Goal: Information Seeking & Learning: Learn about a topic

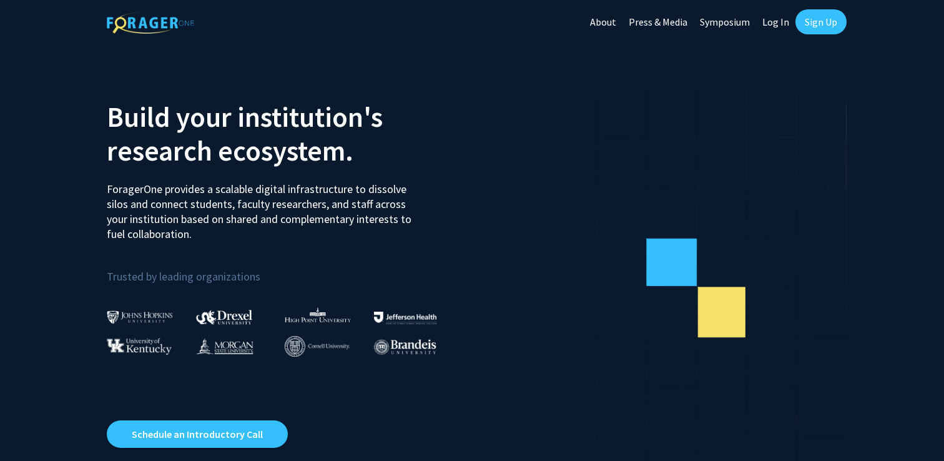
click at [768, 19] on link "Log In" at bounding box center [775, 22] width 39 height 44
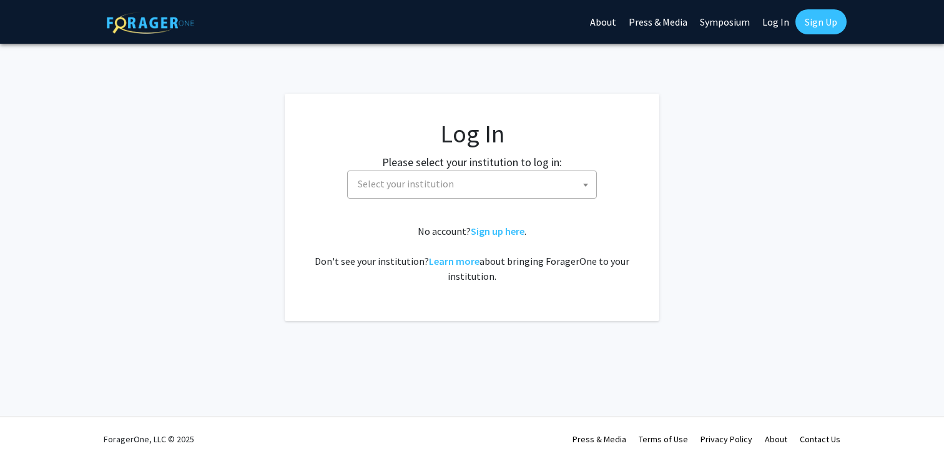
click at [413, 182] on span "Select your institution" at bounding box center [406, 183] width 96 height 12
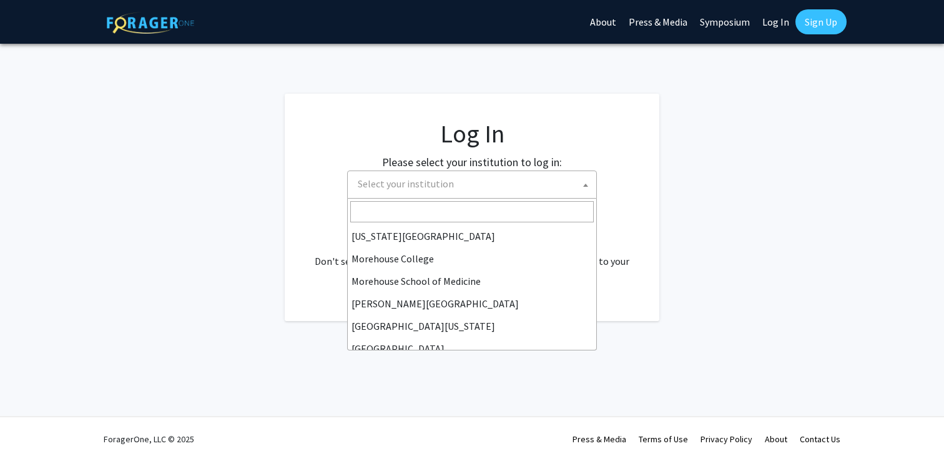
scroll to position [437, 0]
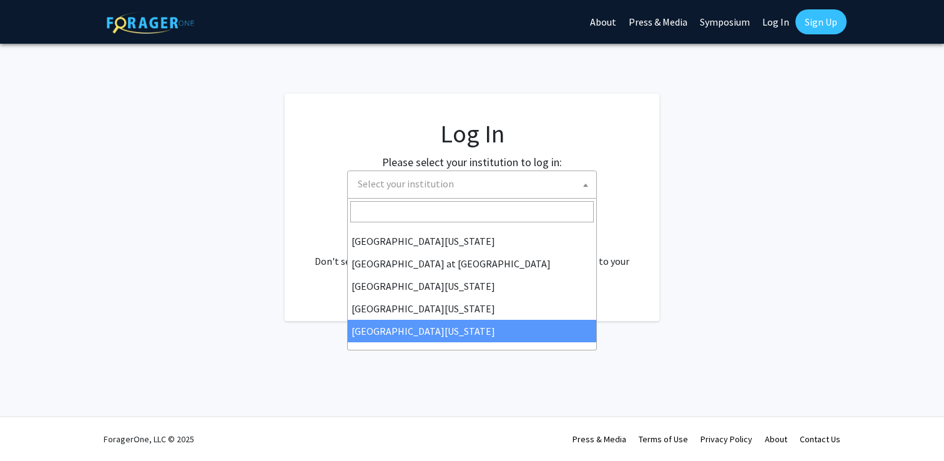
select select "33"
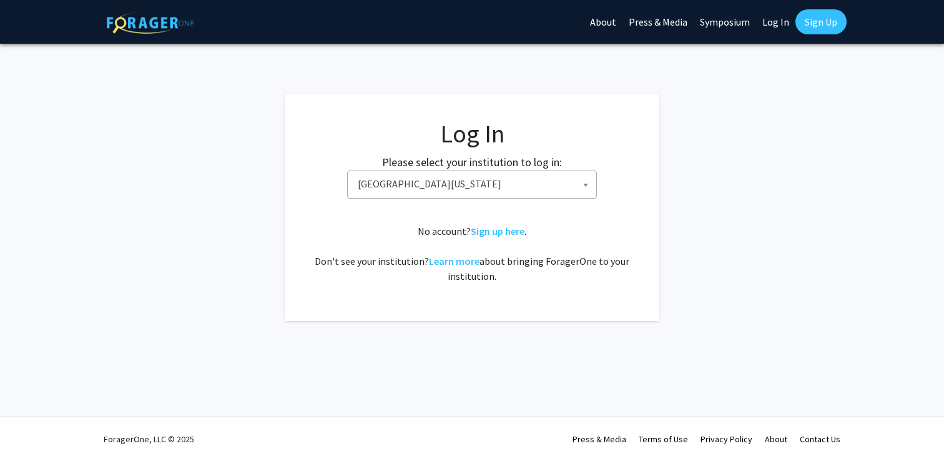
click at [771, 23] on link "Log In" at bounding box center [775, 22] width 39 height 44
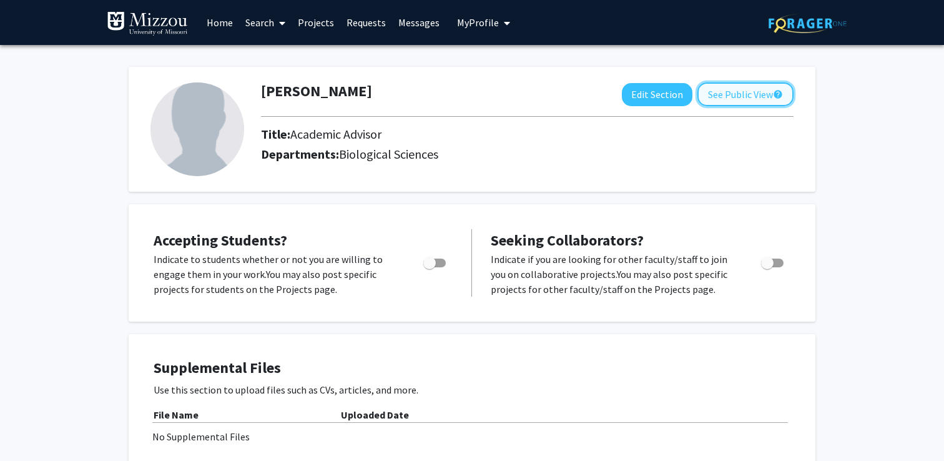
click at [738, 92] on button "See Public View help" at bounding box center [745, 94] width 96 height 24
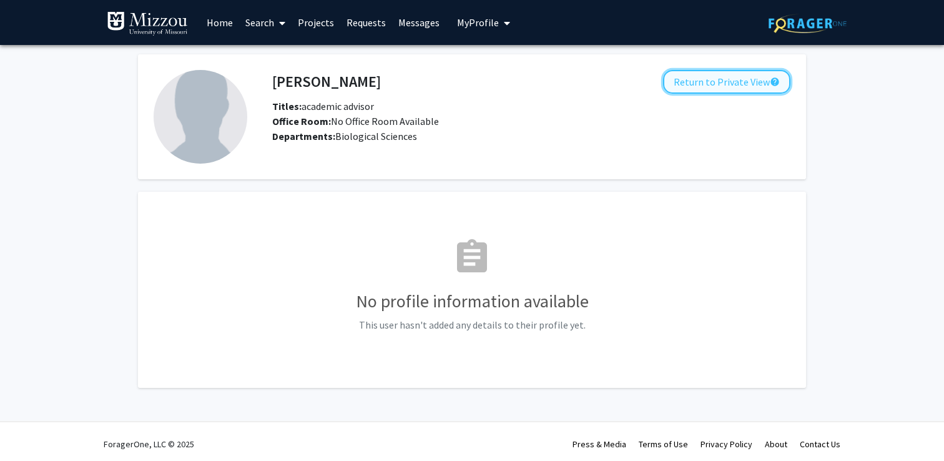
click at [746, 79] on button "Return to Private View help" at bounding box center [726, 82] width 127 height 24
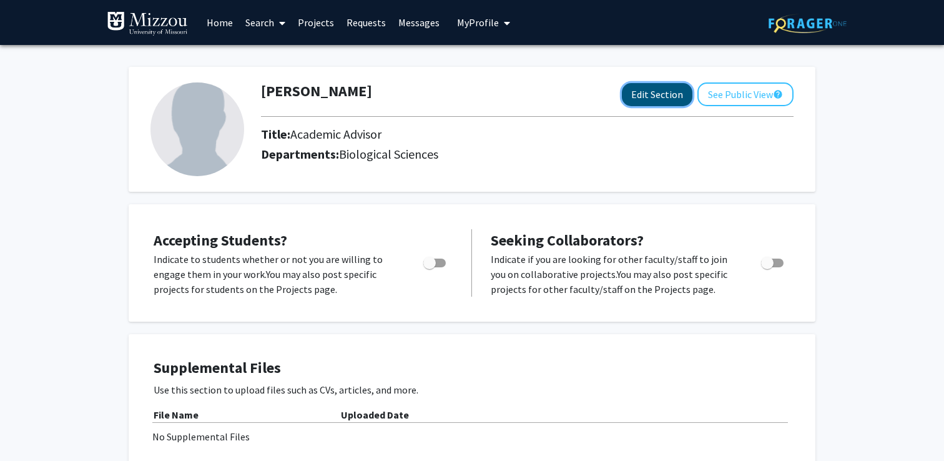
click at [678, 97] on button "Edit Section" at bounding box center [657, 94] width 71 height 23
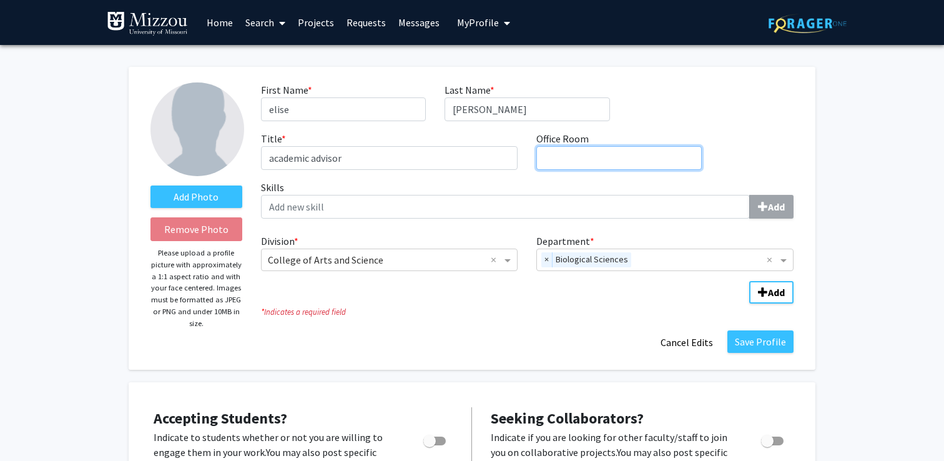
click at [575, 147] on input "Office Room required" at bounding box center [618, 158] width 165 height 24
click at [573, 160] on input "125 CHemistry" at bounding box center [618, 158] width 165 height 24
click at [615, 160] on input "125 Chemistry" at bounding box center [618, 158] width 165 height 24
type input "125 Chemistry"
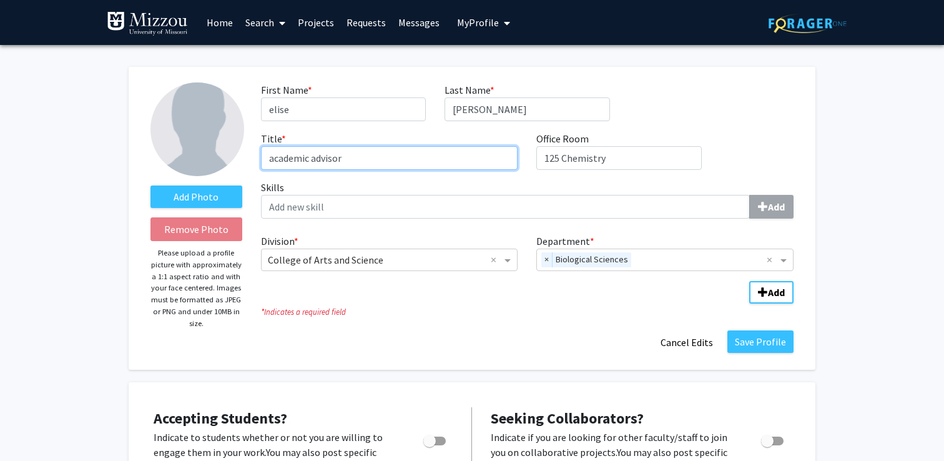
drag, startPoint x: 359, startPoint y: 160, endPoint x: 263, endPoint y: 160, distance: 96.1
click at [263, 160] on input "academic advisor" at bounding box center [389, 158] width 257 height 24
type input "Academic Advisor"
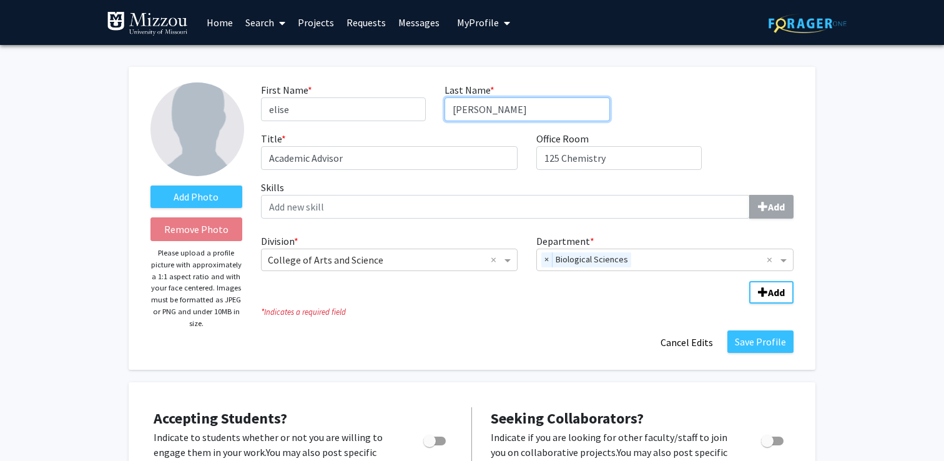
drag, startPoint x: 494, startPoint y: 111, endPoint x: 411, endPoint y: 110, distance: 83.0
click at [411, 110] on div "First Name * required [PERSON_NAME] Last Name * required [PERSON_NAME] Title * …" at bounding box center [526, 130] width 551 height 97
type input "[PERSON_NAME]"
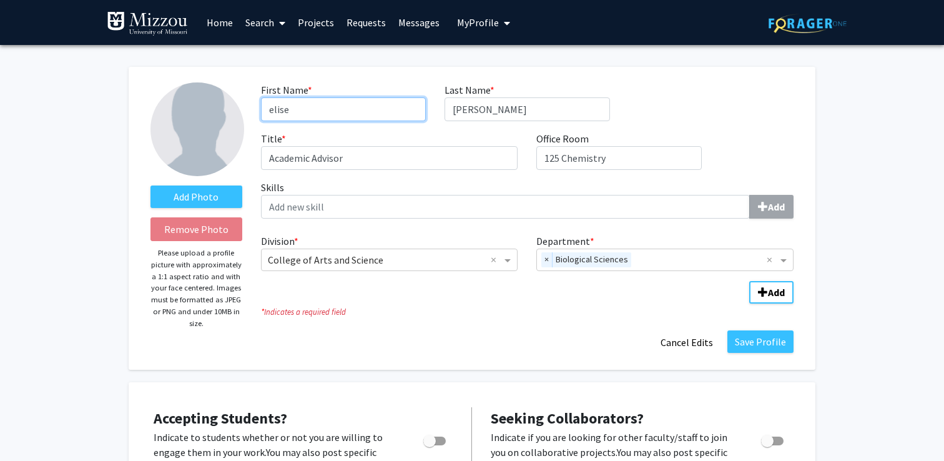
drag, startPoint x: 295, startPoint y: 104, endPoint x: 256, endPoint y: 104, distance: 39.3
click at [256, 104] on div "First Name * required [PERSON_NAME]" at bounding box center [342, 101] width 183 height 39
type input "[PERSON_NAME]"
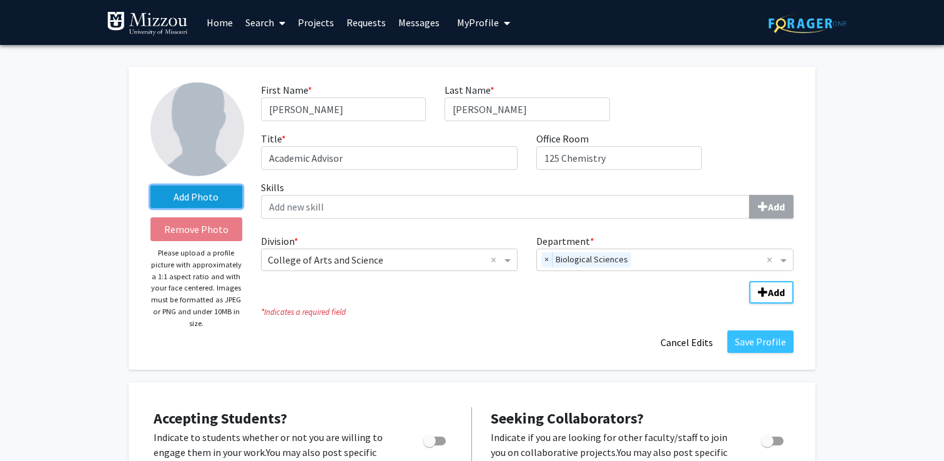
click at [204, 199] on label "Add Photo" at bounding box center [196, 196] width 92 height 22
click at [0, 0] on input "Add Photo" at bounding box center [0, 0] width 0 height 0
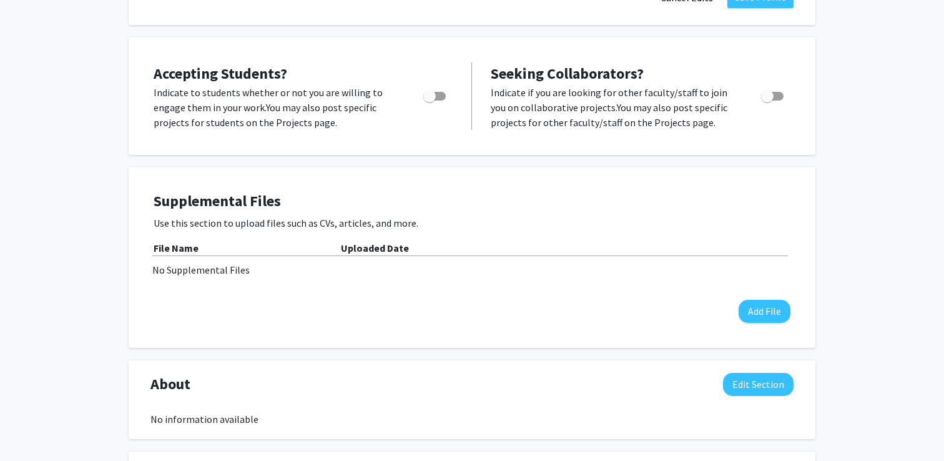
scroll to position [317, 0]
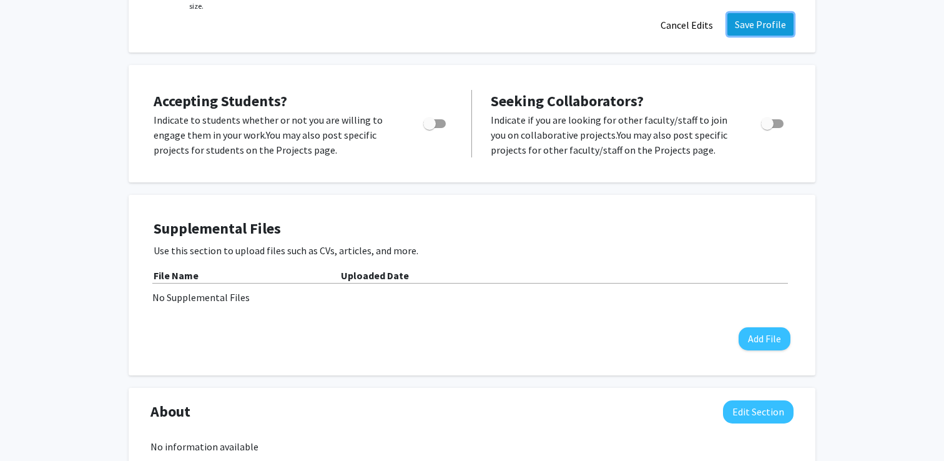
click at [759, 32] on button "Save Profile" at bounding box center [760, 24] width 66 height 22
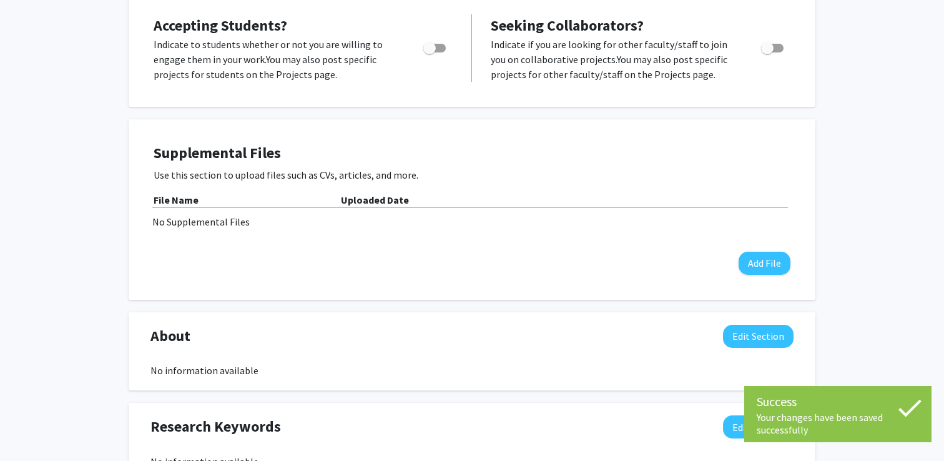
scroll to position [0, 0]
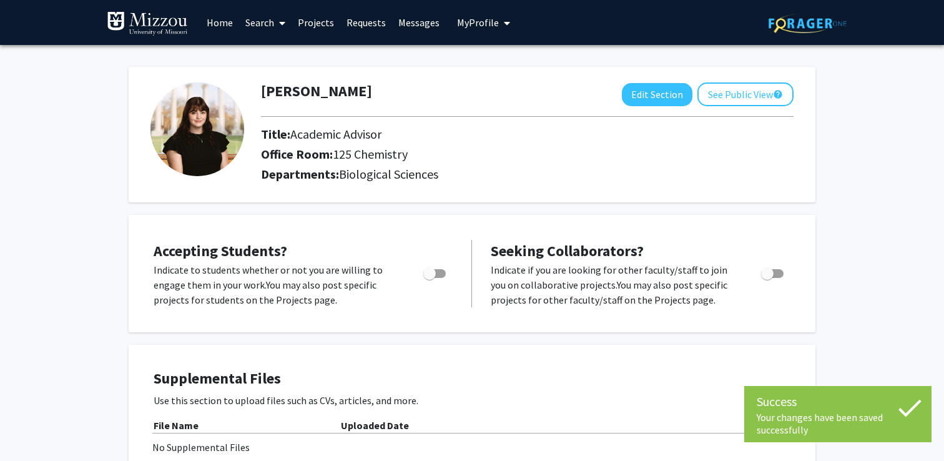
click at [219, 19] on link "Home" at bounding box center [219, 23] width 39 height 44
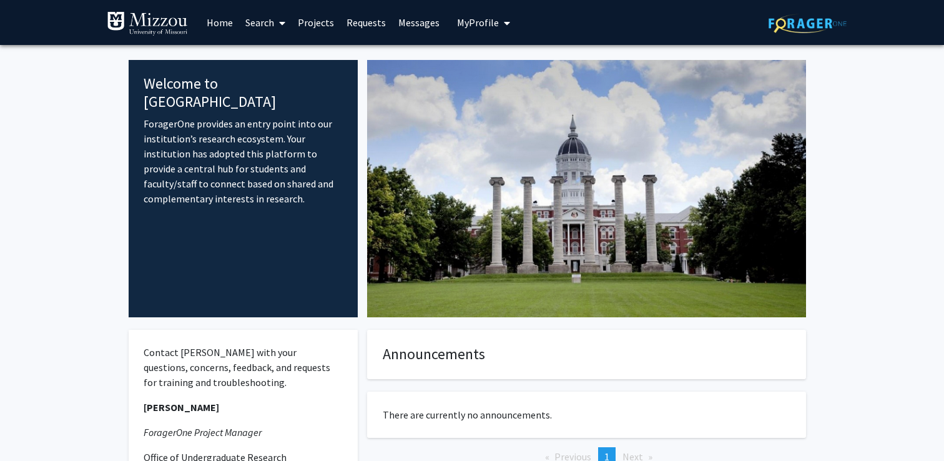
click at [318, 24] on link "Projects" at bounding box center [315, 23] width 49 height 44
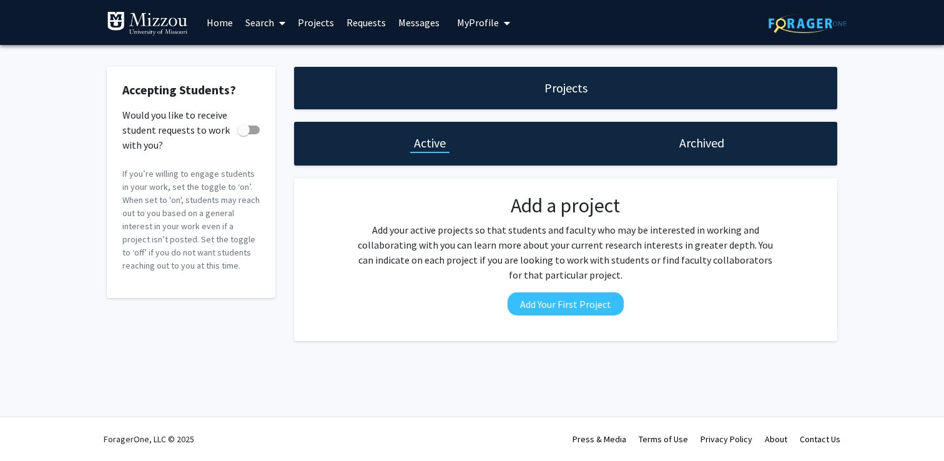
click at [223, 23] on link "Home" at bounding box center [219, 23] width 39 height 44
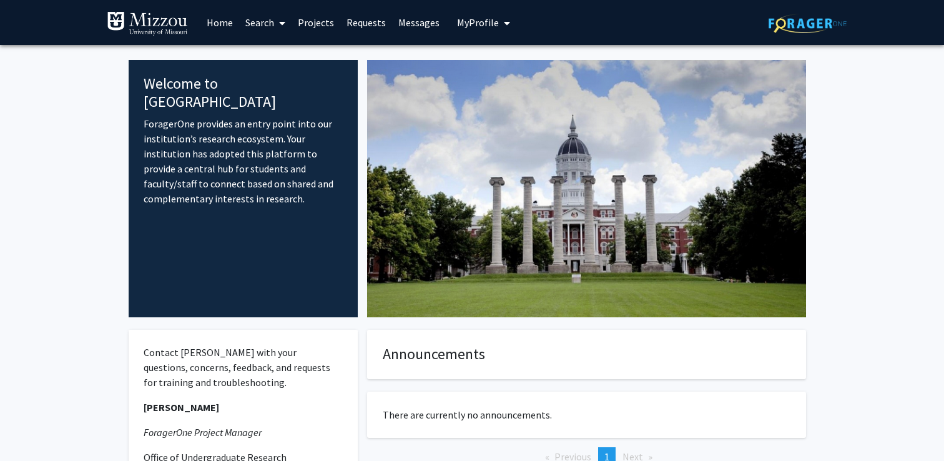
click at [261, 22] on link "Search" at bounding box center [265, 23] width 52 height 44
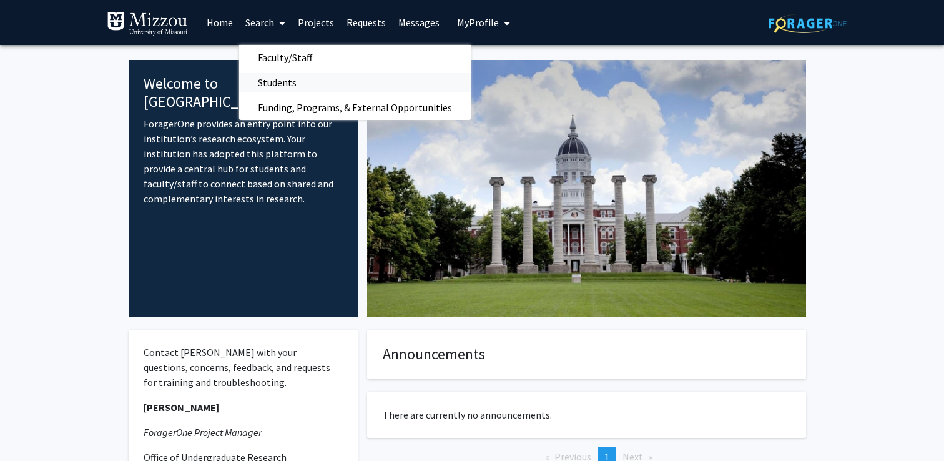
click at [293, 85] on span "Students" at bounding box center [277, 82] width 76 height 25
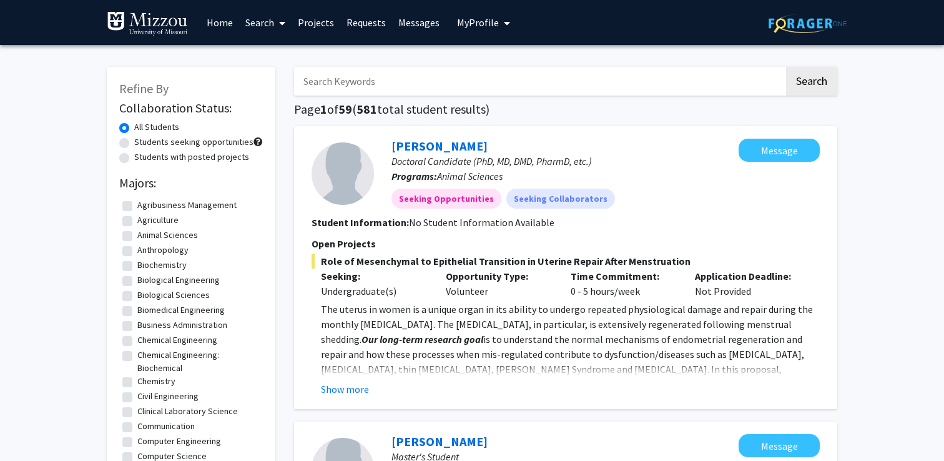
click at [401, 84] on input "Search Keywords" at bounding box center [539, 81] width 490 height 29
type input "[PERSON_NAME]"
click at [786, 67] on button "Search" at bounding box center [811, 81] width 51 height 29
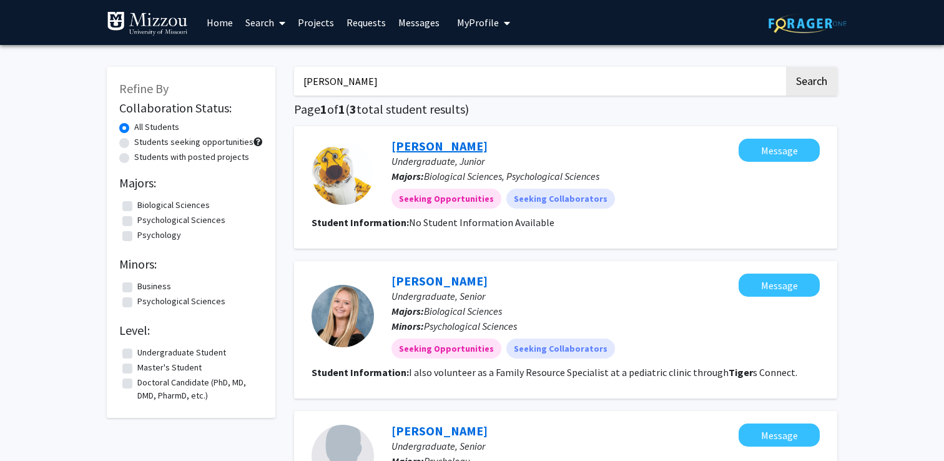
click at [426, 145] on link "[PERSON_NAME]" at bounding box center [439, 146] width 96 height 16
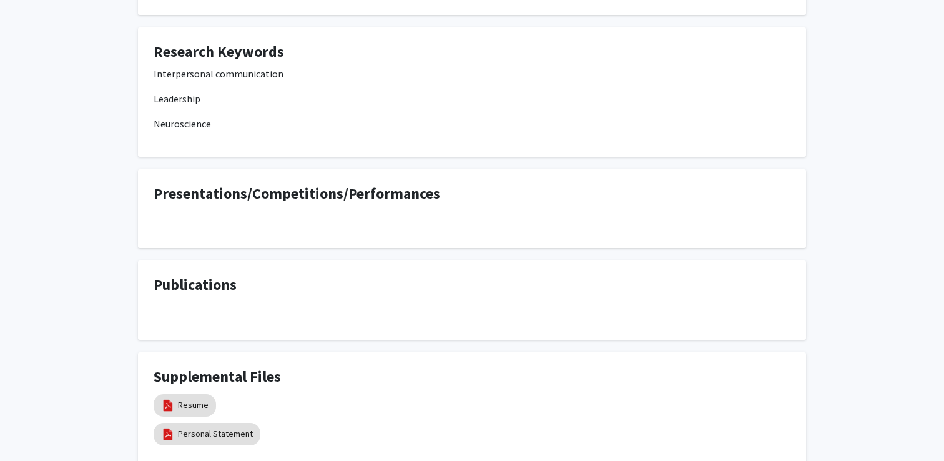
scroll to position [356, 0]
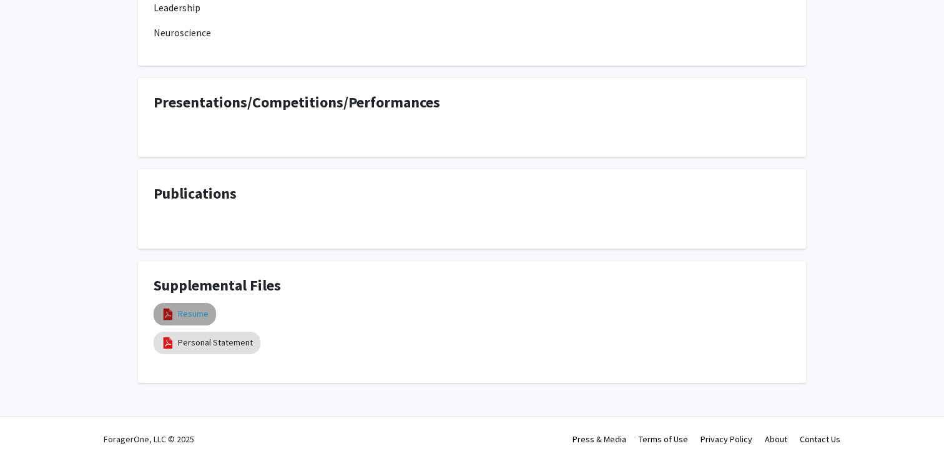
click at [184, 315] on link "Resume" at bounding box center [193, 313] width 31 height 13
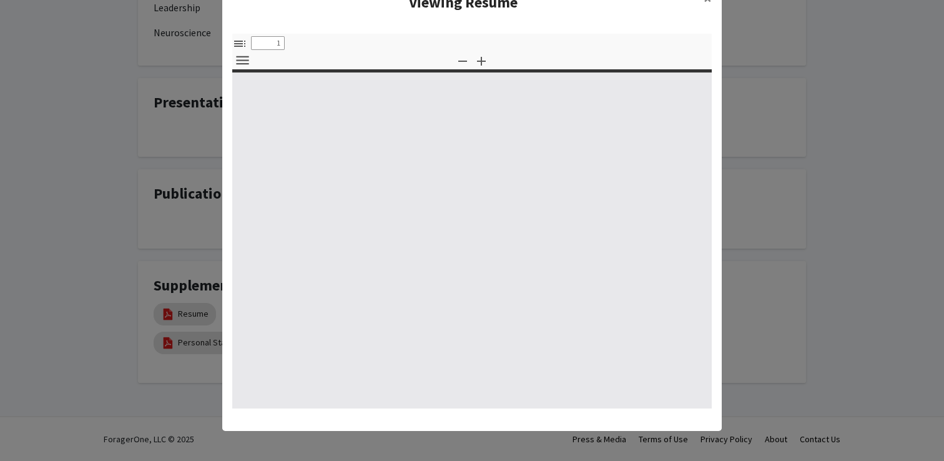
scroll to position [0, 0]
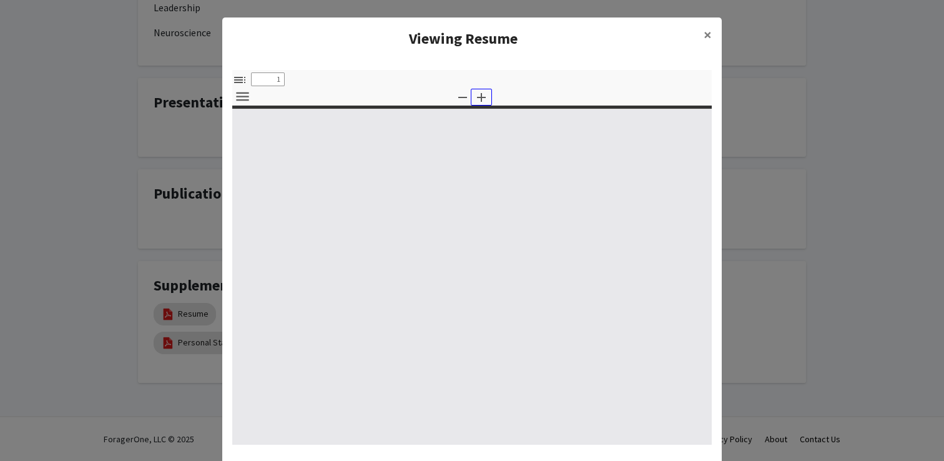
click at [481, 96] on icon "button" at bounding box center [481, 97] width 9 height 9
select select "custom"
click at [465, 96] on div "Zoom Out Zoom In auto page-actual page-fit page-width 50% 100% 125% 150% 200% 3…" at bounding box center [471, 97] width 37 height 17
click at [0, 0] on select "auto page-actual page-fit page-width 50% 100% 125% 150% 200% 300% 400% NaN%" at bounding box center [0, 0] width 0 height 0
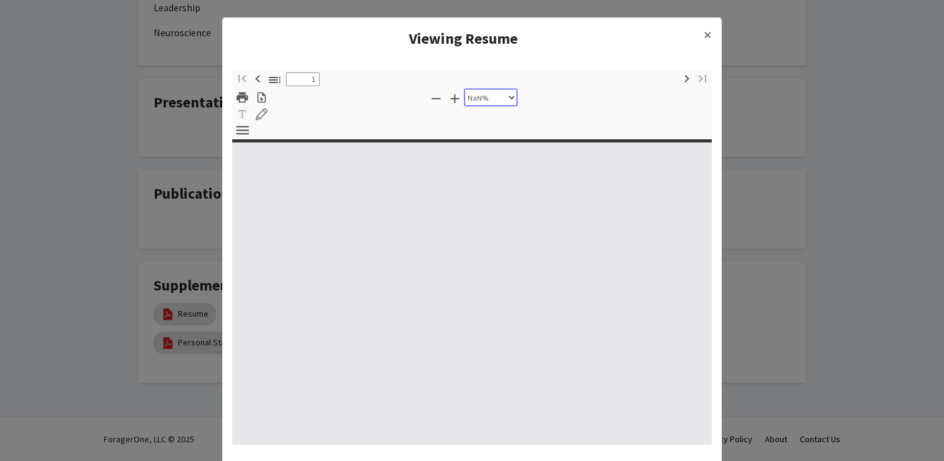
type input "0"
select select "custom"
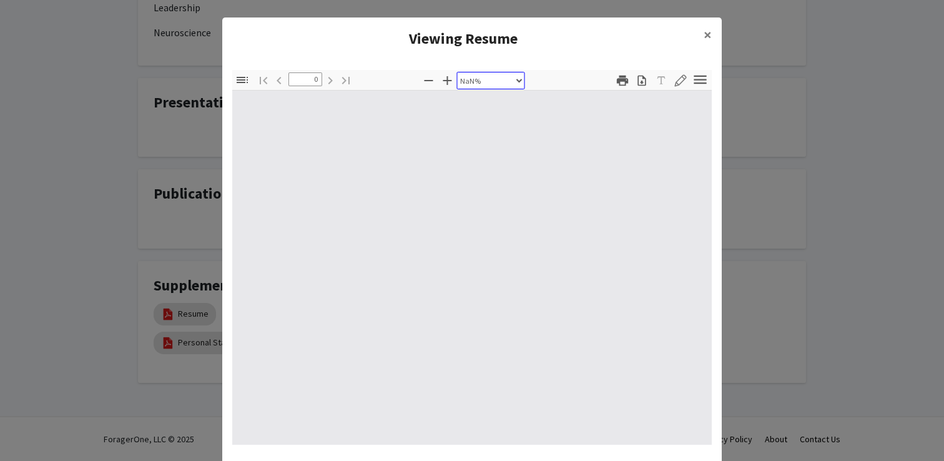
type input "1"
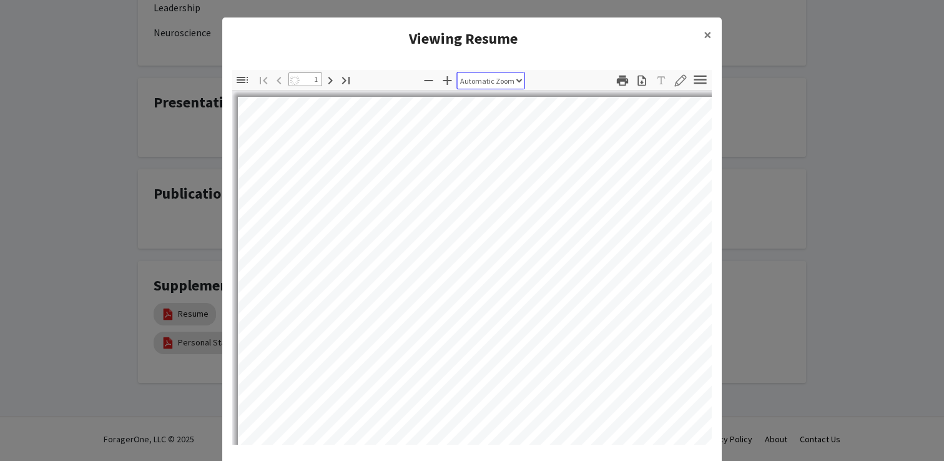
select select "auto"
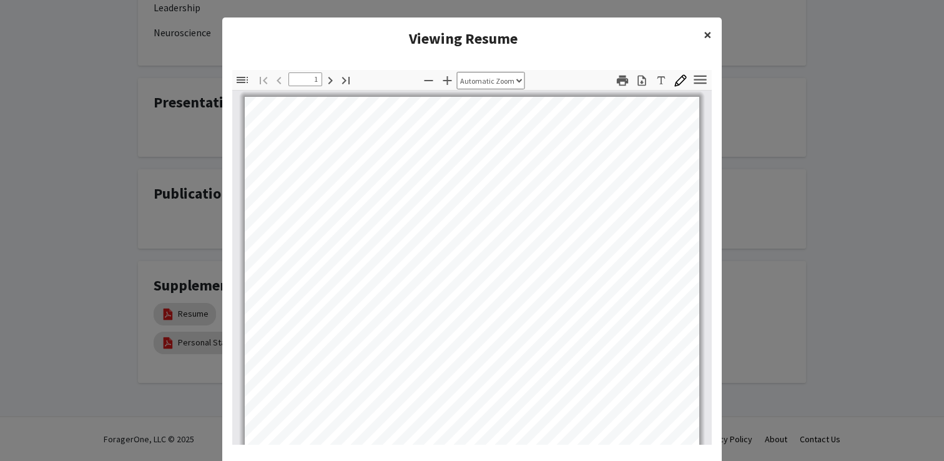
click at [708, 33] on span "×" at bounding box center [707, 34] width 8 height 19
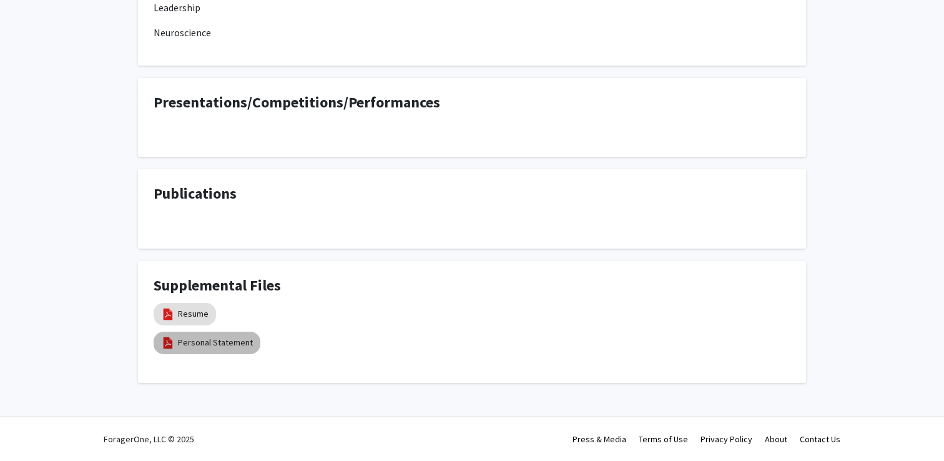
click at [198, 334] on mat-chip "Personal Statement" at bounding box center [207, 342] width 107 height 22
click at [198, 339] on link "Personal Statement" at bounding box center [215, 342] width 75 height 13
select select "custom"
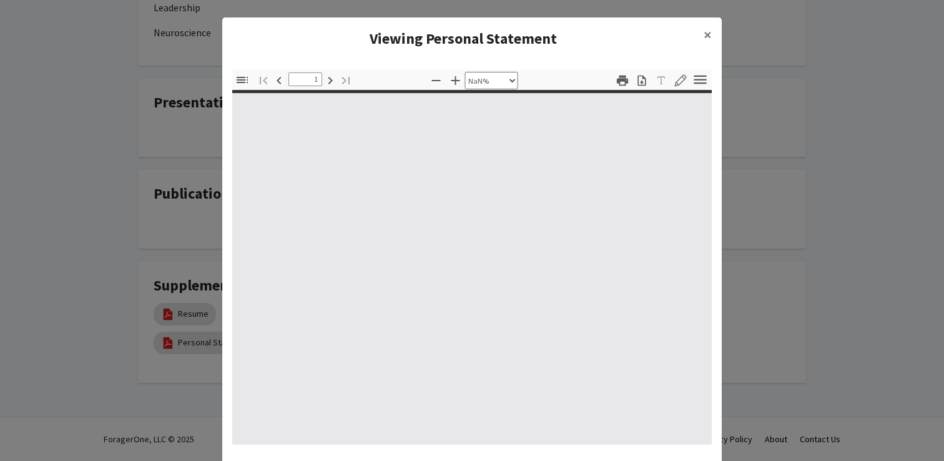
type input "0"
select select "custom"
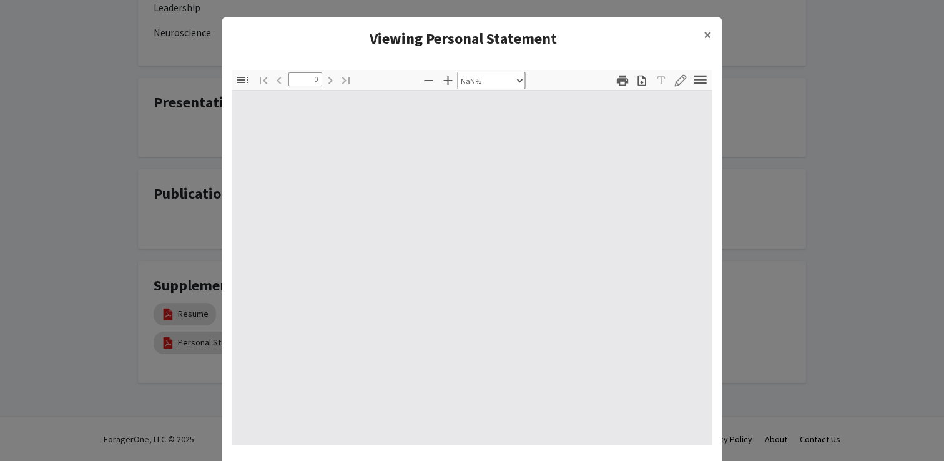
type input "1"
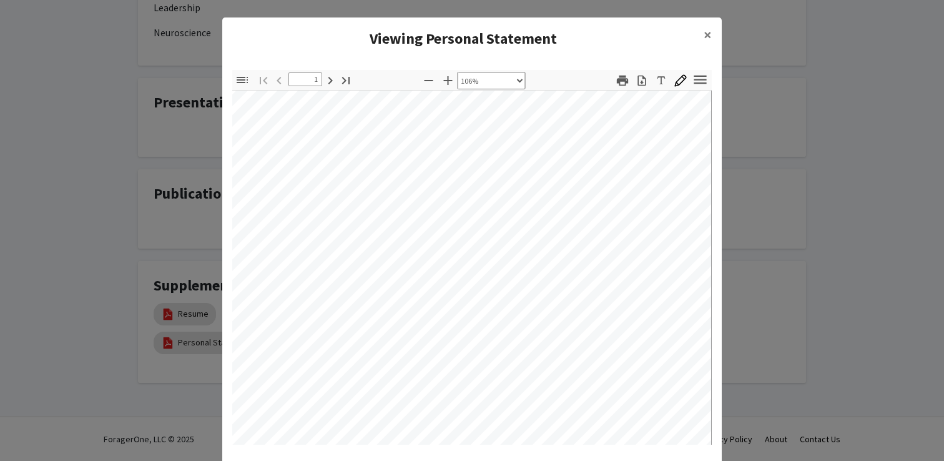
scroll to position [104, 62]
select select "custom"
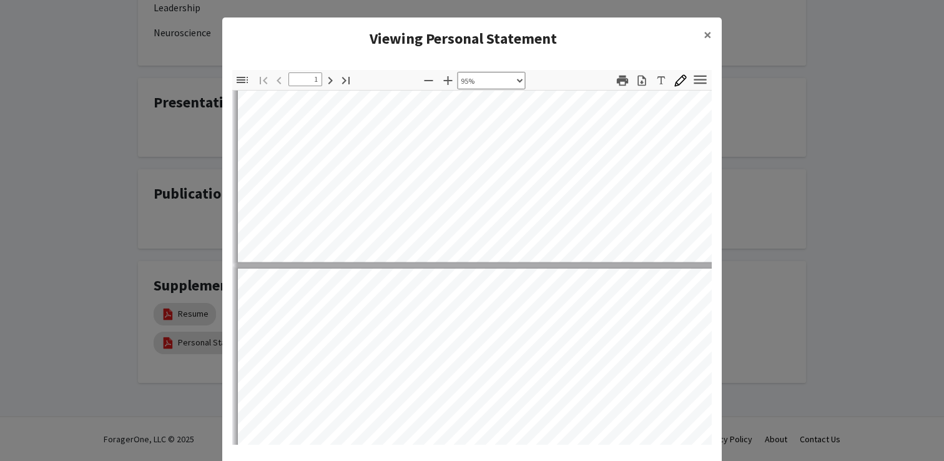
type input "2"
select select "custom"
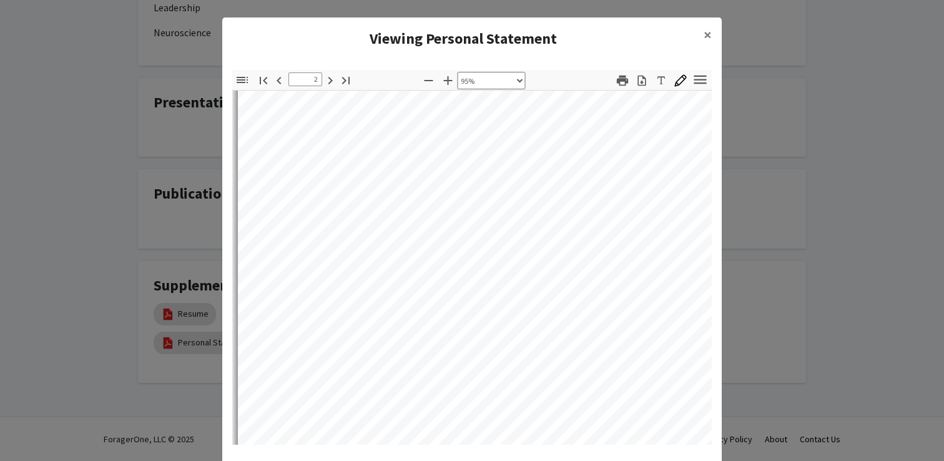
scroll to position [453, 0]
type input "1"
select select "custom"
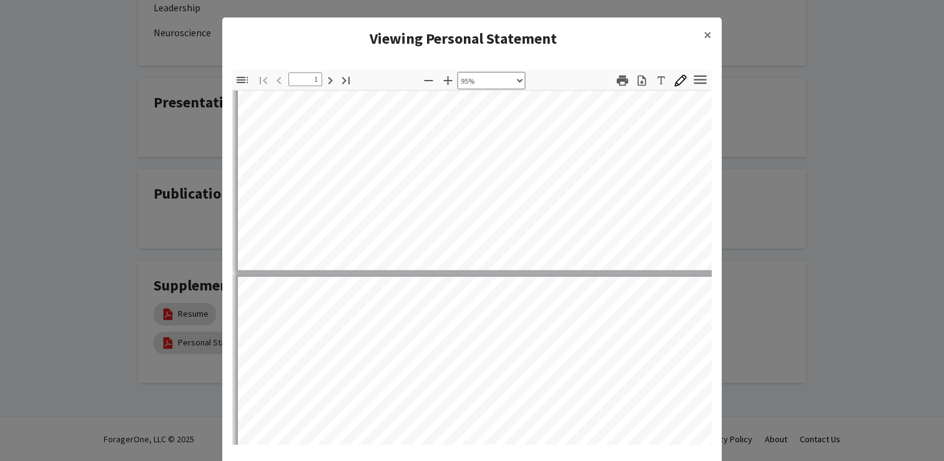
scroll to position [0, 0]
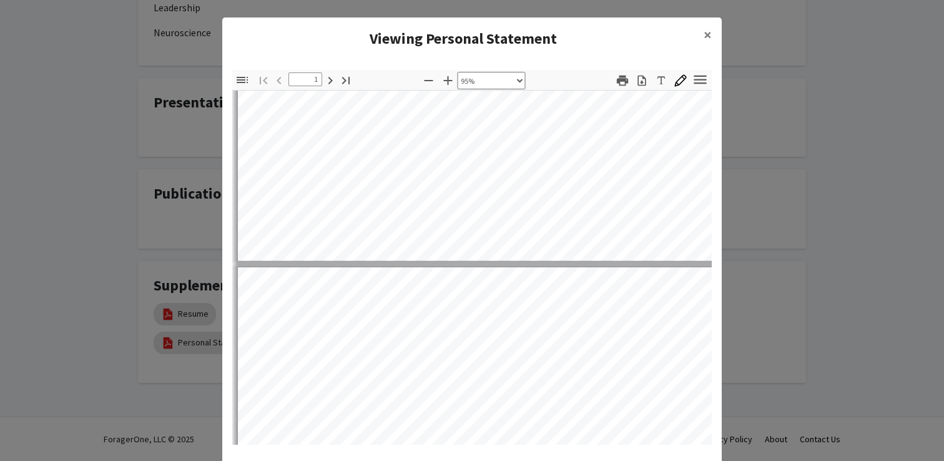
type input "2"
select select "custom"
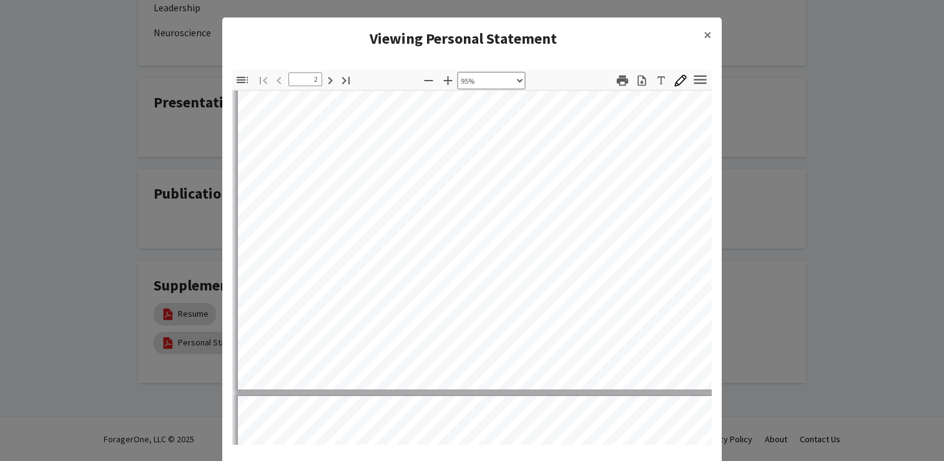
type input "3"
select select "custom"
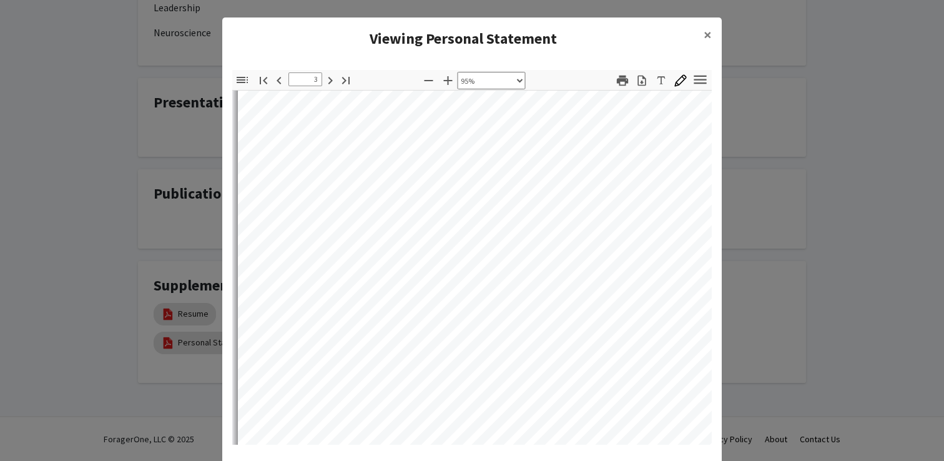
type input "4"
select select "custom"
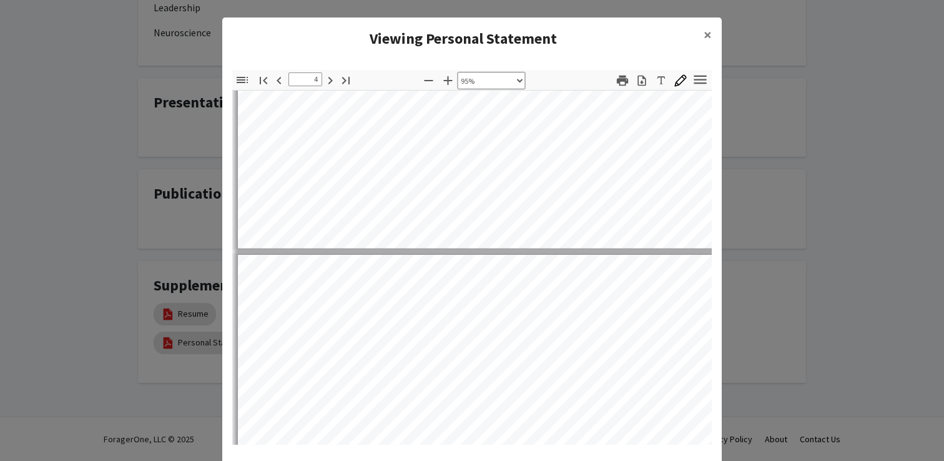
type input "5"
select select "custom"
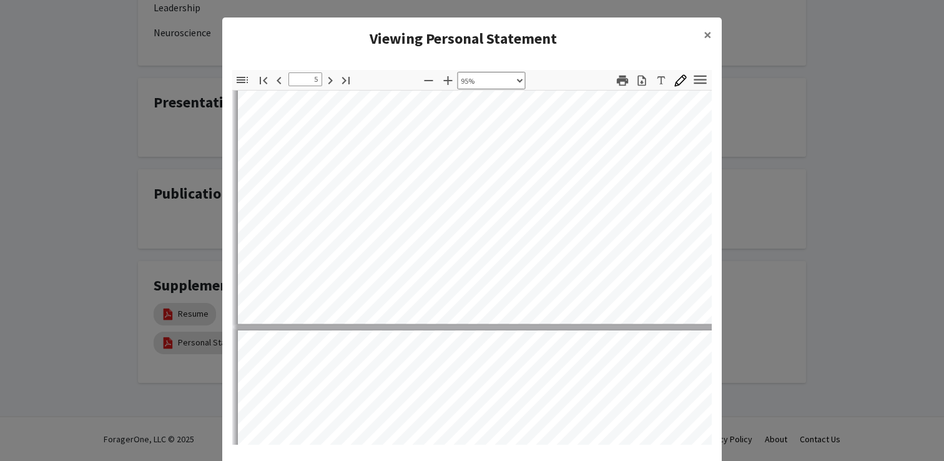
type input "6"
select select "custom"
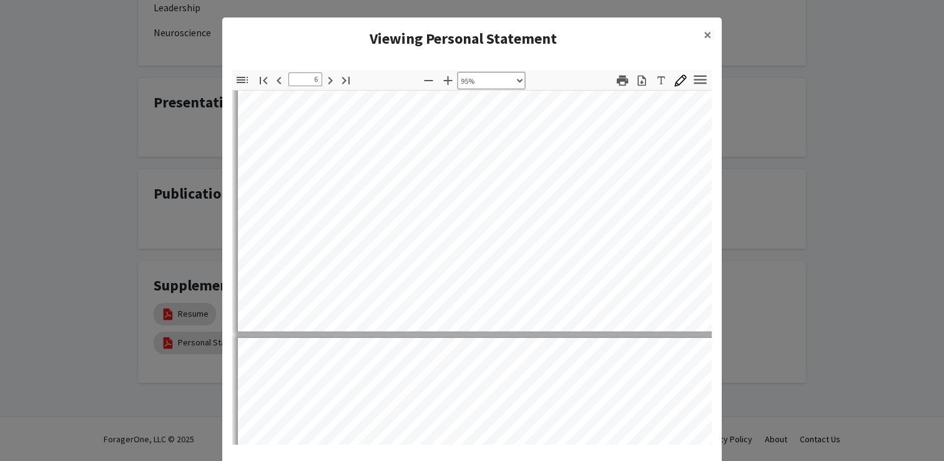
type input "7"
select select "custom"
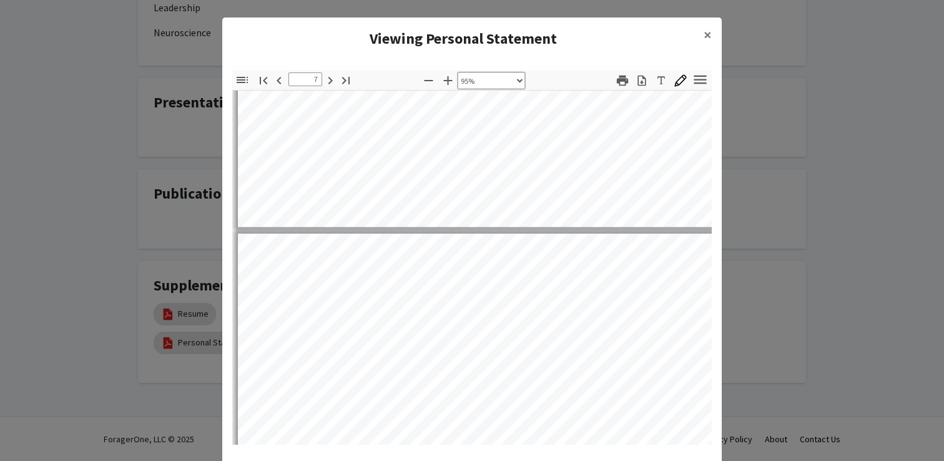
type input "8"
select select "custom"
click at [705, 32] on span "×" at bounding box center [707, 34] width 8 height 19
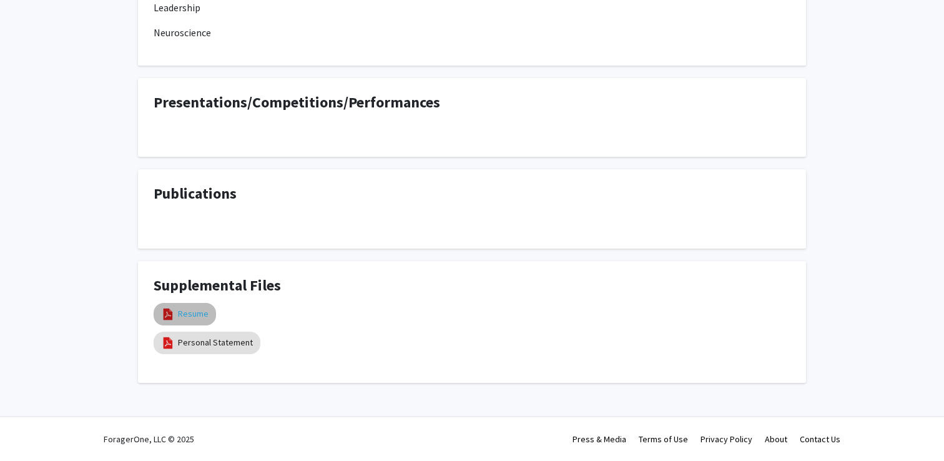
click at [192, 310] on link "Resume" at bounding box center [193, 313] width 31 height 13
select select "custom"
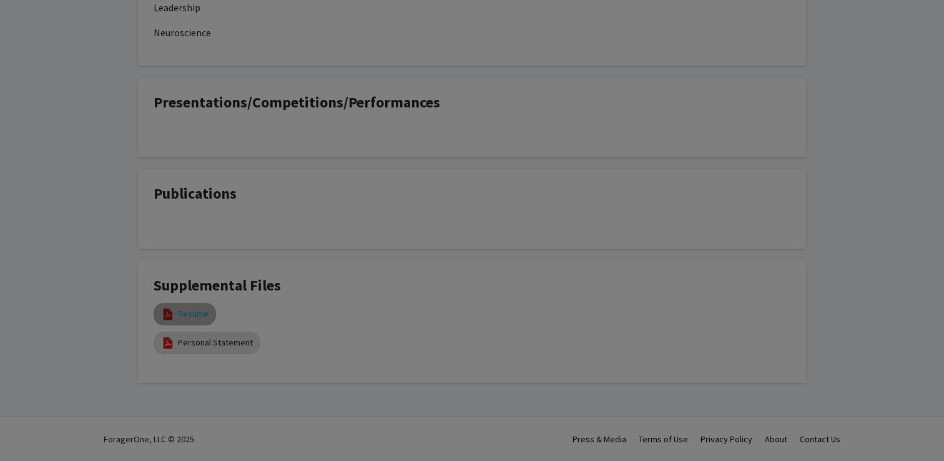
click at [192, 310] on modal-container "Viewing Resume × Thumbnails Document Outline Attachments Layers Current Outline…" at bounding box center [472, 230] width 944 height 461
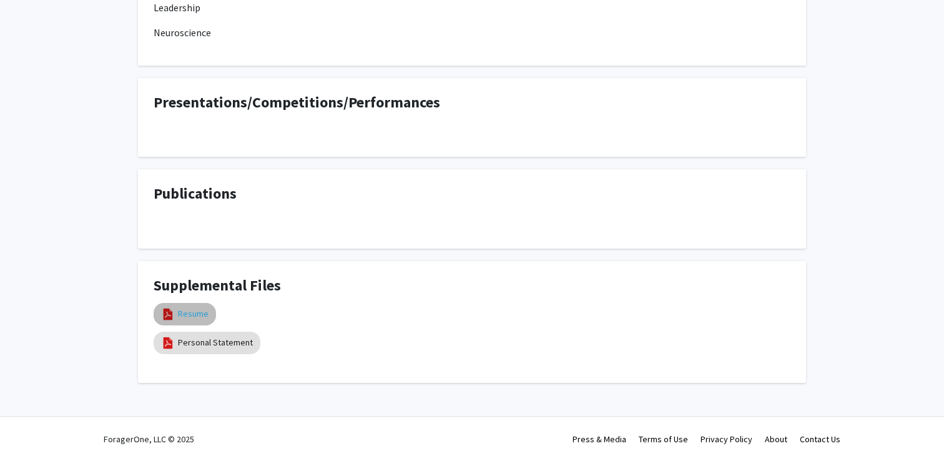
click at [192, 317] on link "Resume" at bounding box center [193, 313] width 31 height 13
select select "custom"
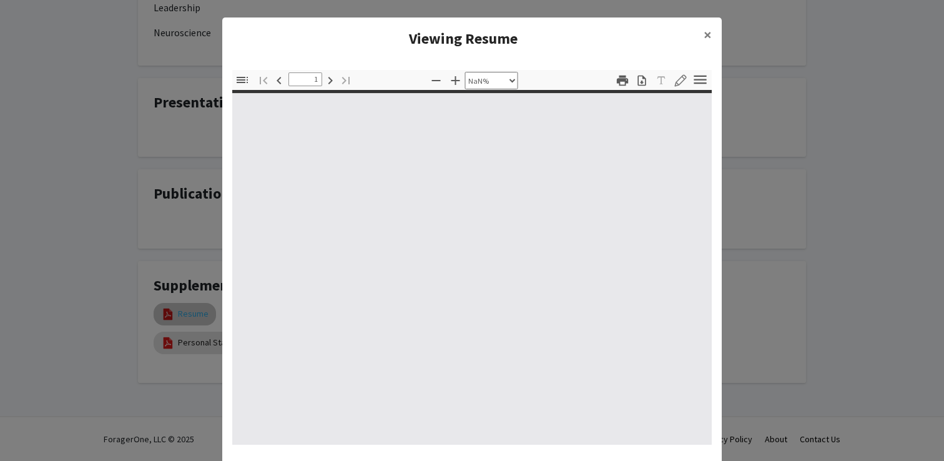
type input "0"
select select "custom"
type input "1"
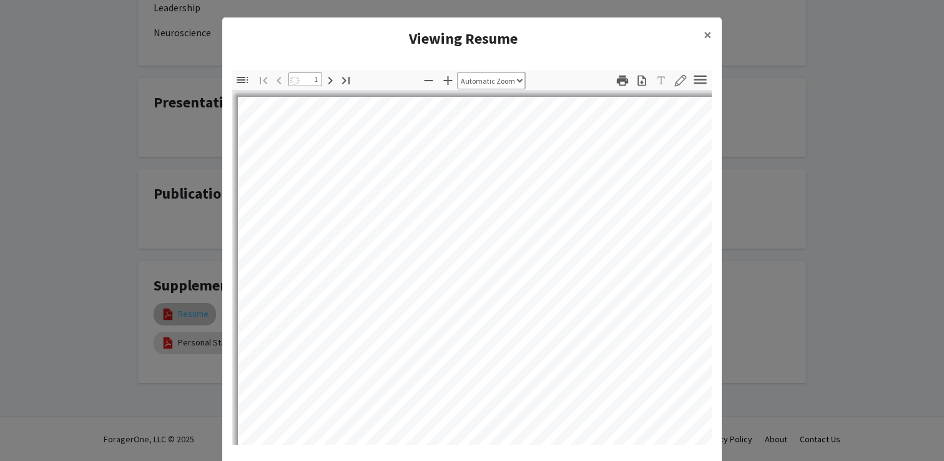
select select "auto"
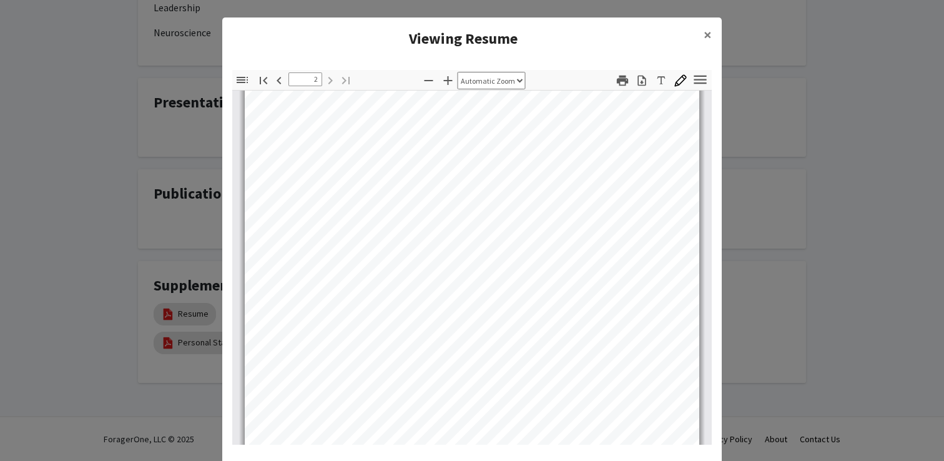
type input "1"
click at [708, 38] on span "×" at bounding box center [707, 34] width 8 height 19
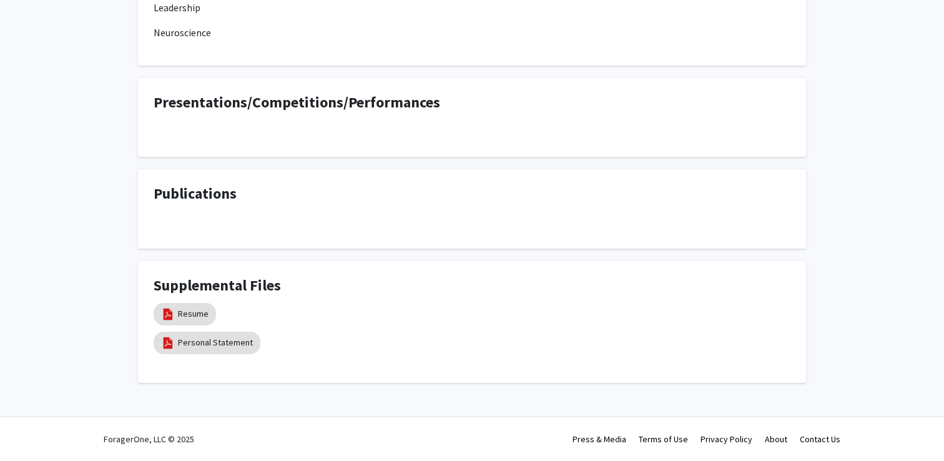
scroll to position [0, 0]
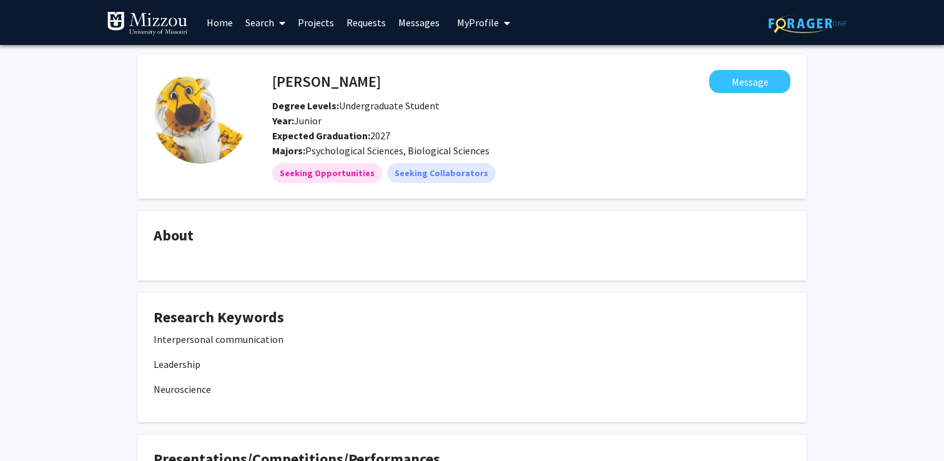
click at [223, 26] on link "Home" at bounding box center [219, 23] width 39 height 44
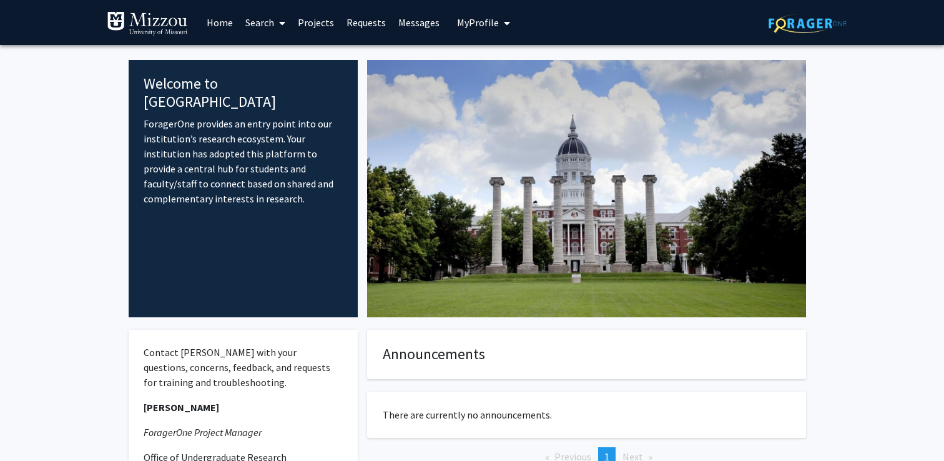
click at [256, 19] on link "Search" at bounding box center [265, 23] width 52 height 44
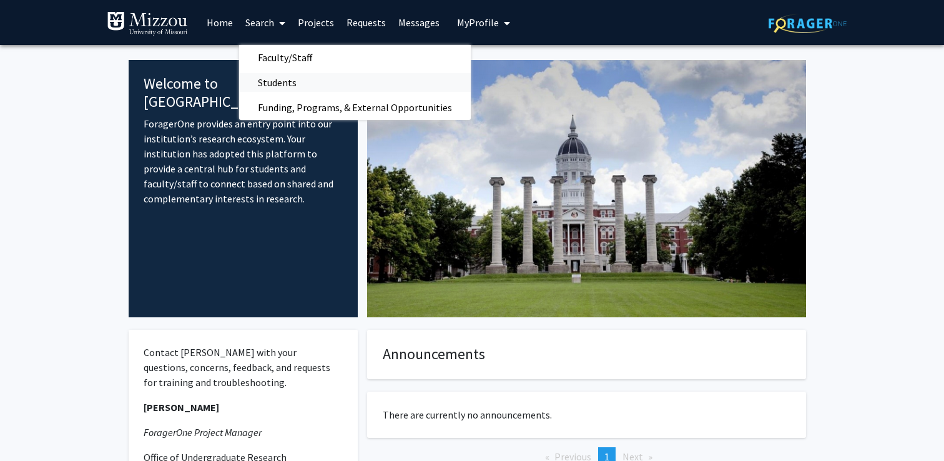
click at [277, 72] on span "Students" at bounding box center [277, 82] width 76 height 25
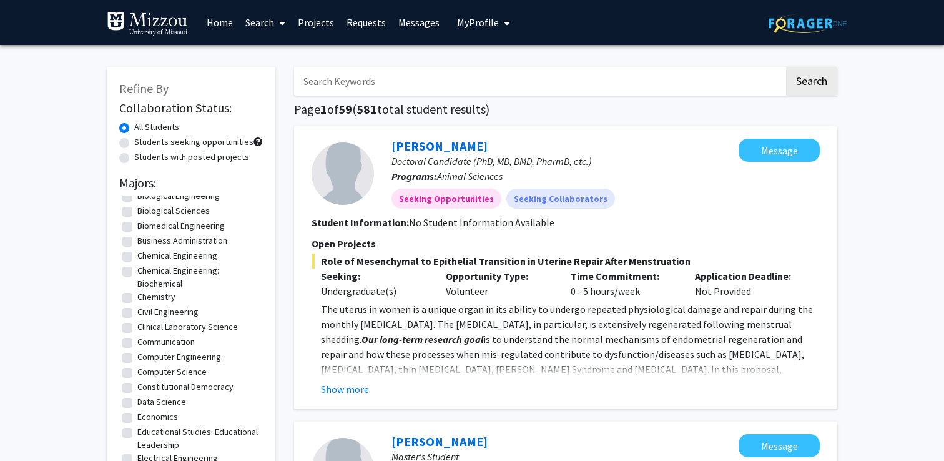
scroll to position [69, 0]
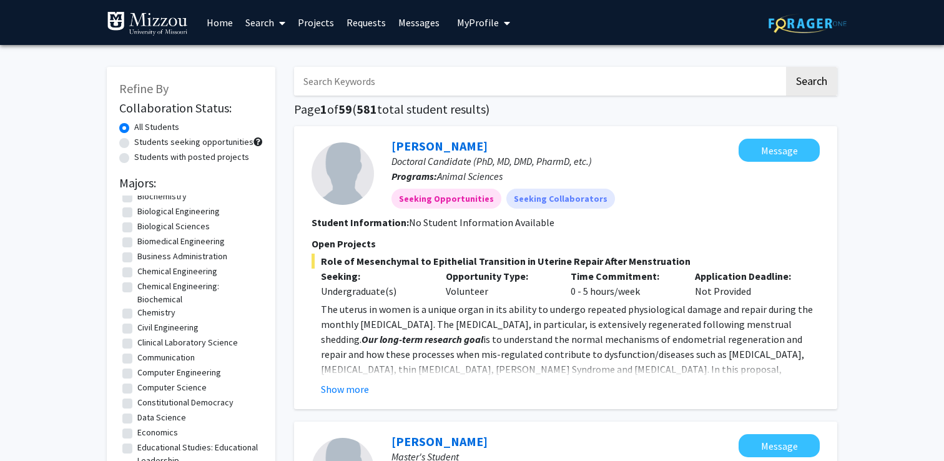
click at [137, 228] on label "Biological Sciences" at bounding box center [173, 226] width 72 height 13
click at [137, 228] on input "Biological Sciences" at bounding box center [141, 224] width 8 height 8
checkbox input "true"
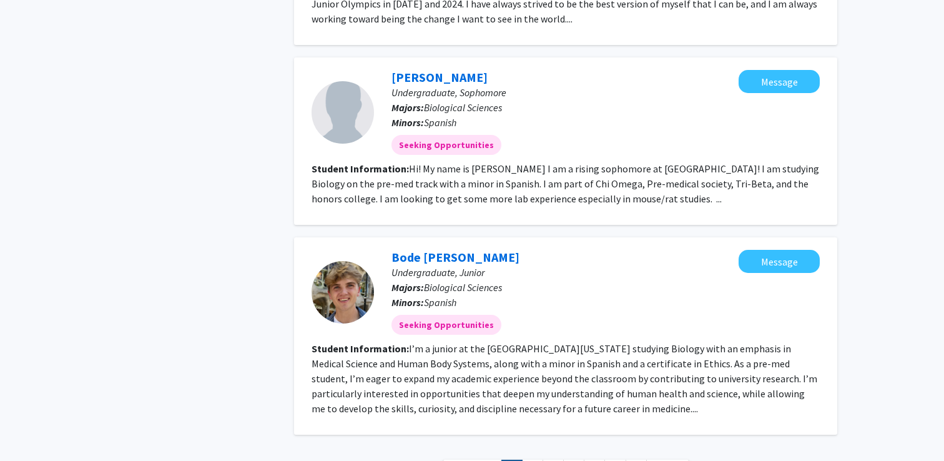
scroll to position [1483, 0]
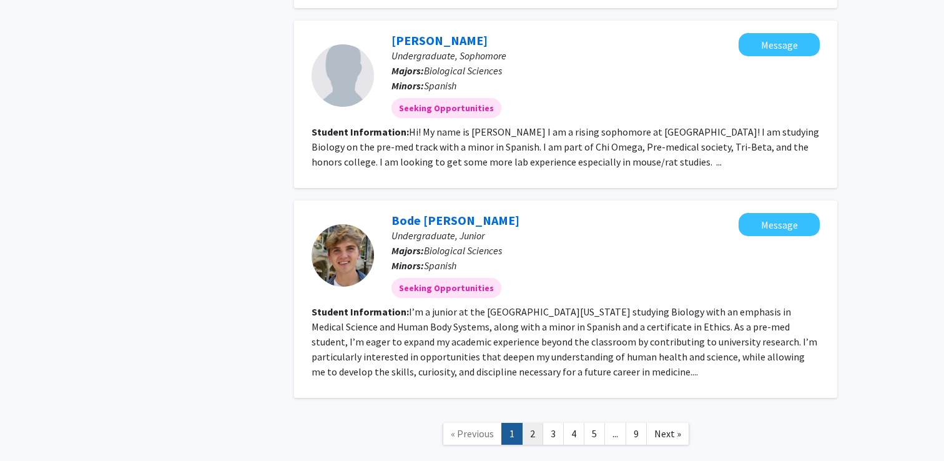
click at [531, 422] on link "2" at bounding box center [532, 433] width 21 height 22
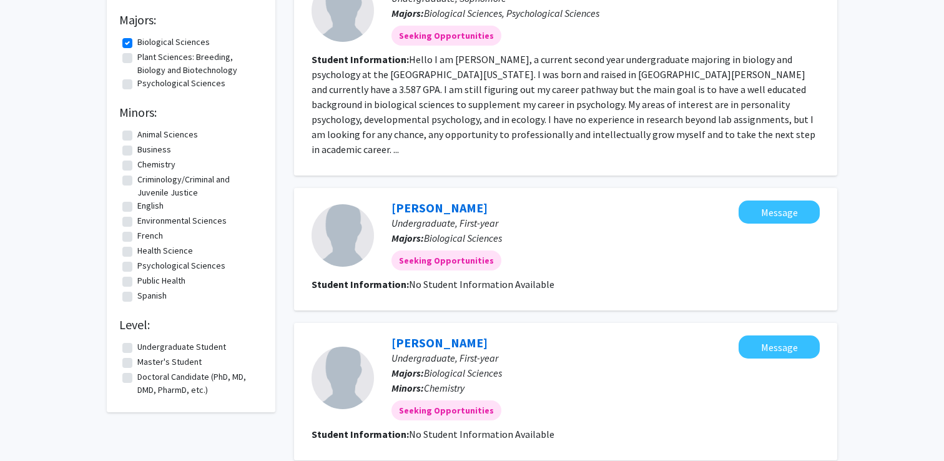
scroll to position [151, 0]
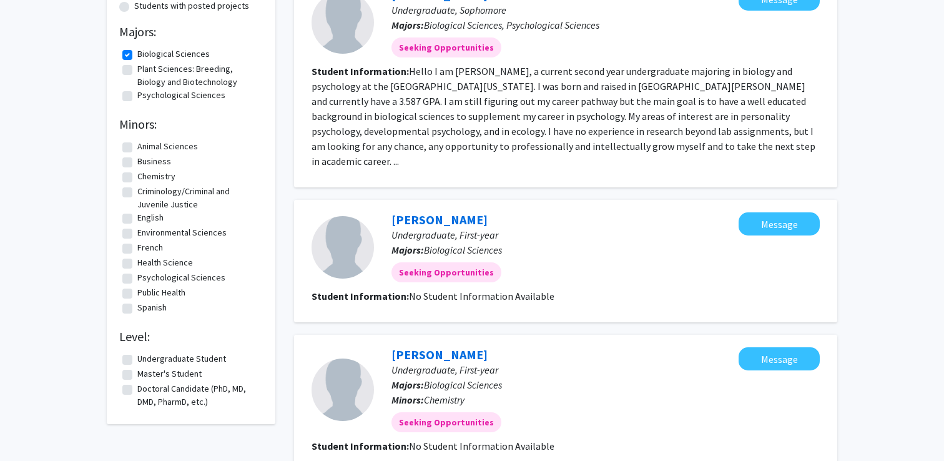
click at [137, 358] on label "Undergraduate Student" at bounding box center [181, 358] width 89 height 13
click at [137, 358] on input "Undergraduate Student" at bounding box center [141, 356] width 8 height 8
checkbox input "true"
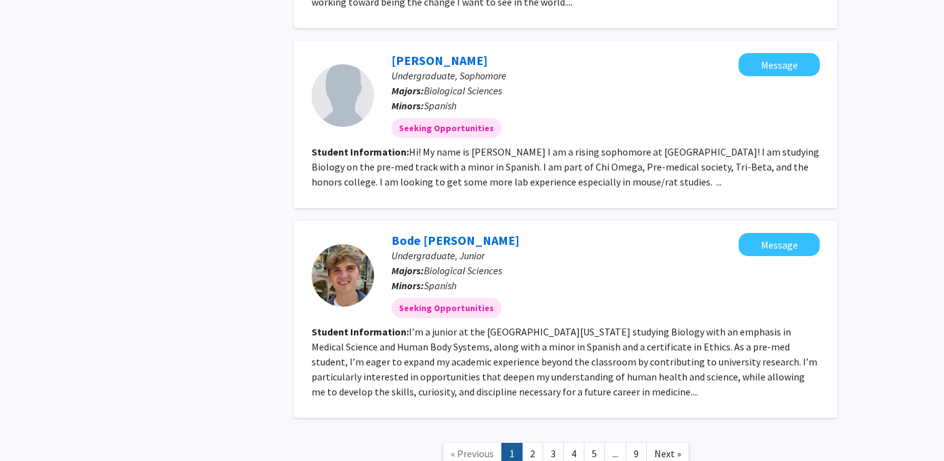
scroll to position [1543, 0]
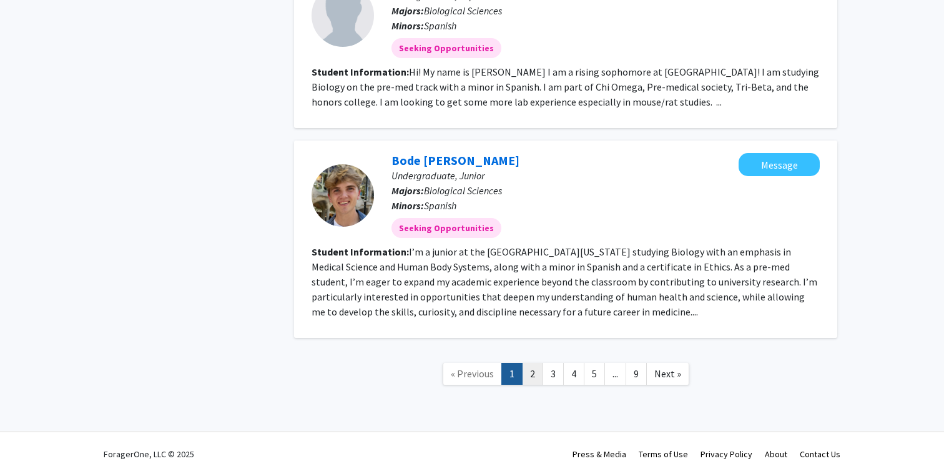
click at [537, 363] on link "2" at bounding box center [532, 374] width 21 height 22
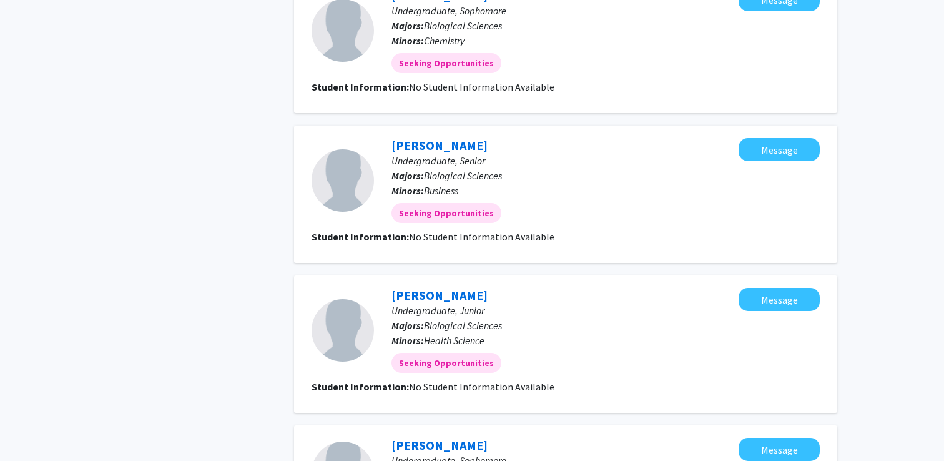
scroll to position [1289, 0]
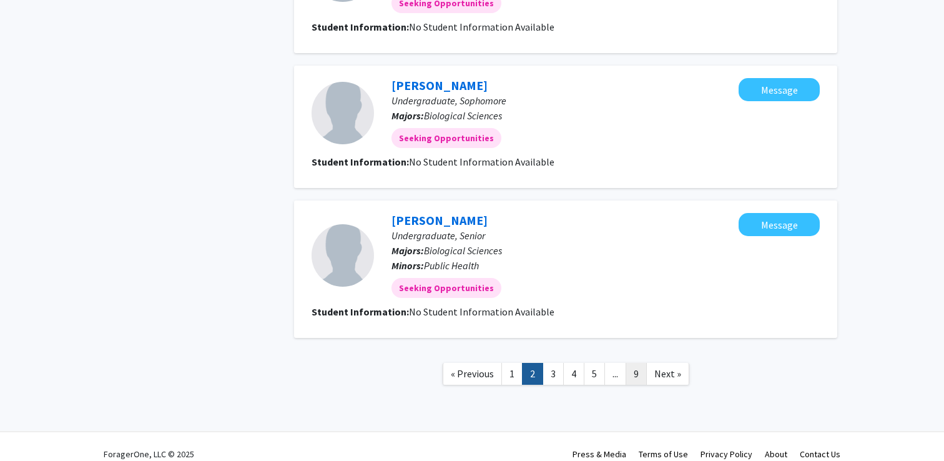
click at [637, 363] on link "9" at bounding box center [635, 374] width 21 height 22
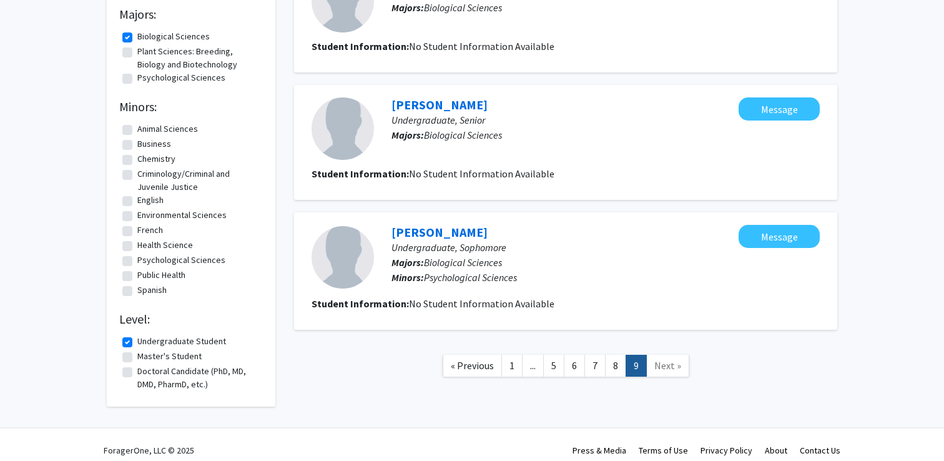
scroll to position [180, 0]
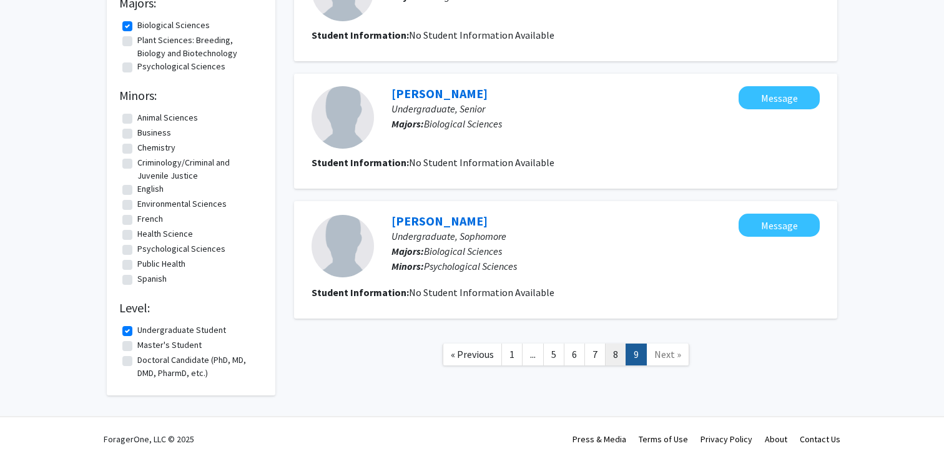
click at [615, 360] on link "8" at bounding box center [615, 354] width 21 height 22
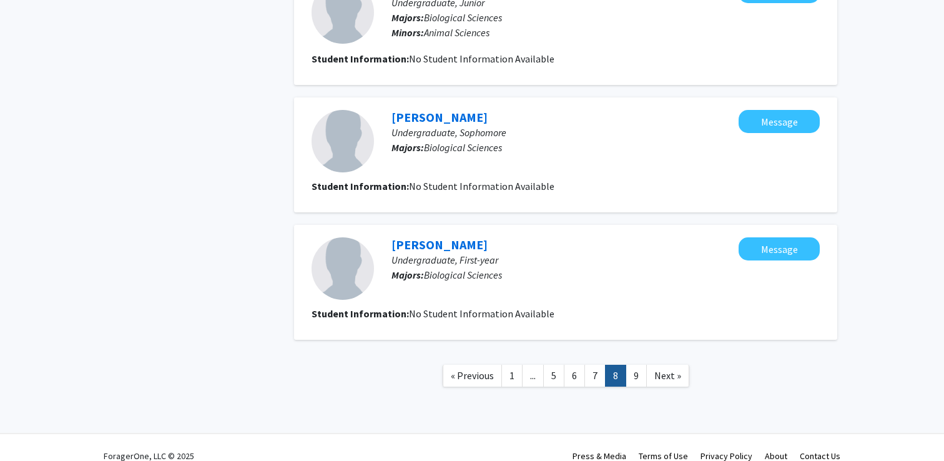
scroll to position [1071, 0]
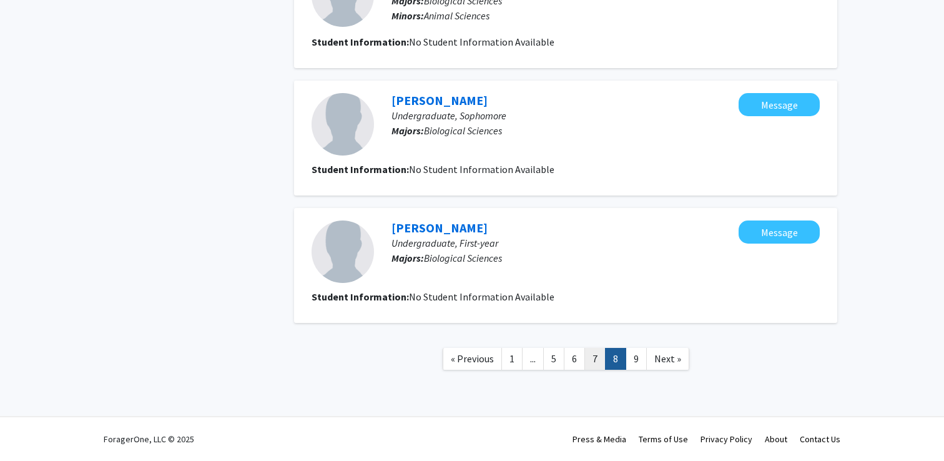
click at [595, 364] on link "7" at bounding box center [594, 359] width 21 height 22
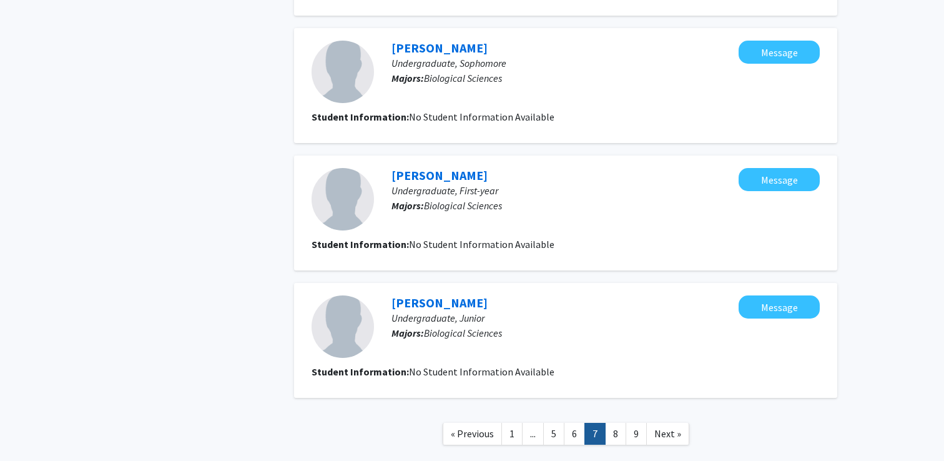
scroll to position [1074, 0]
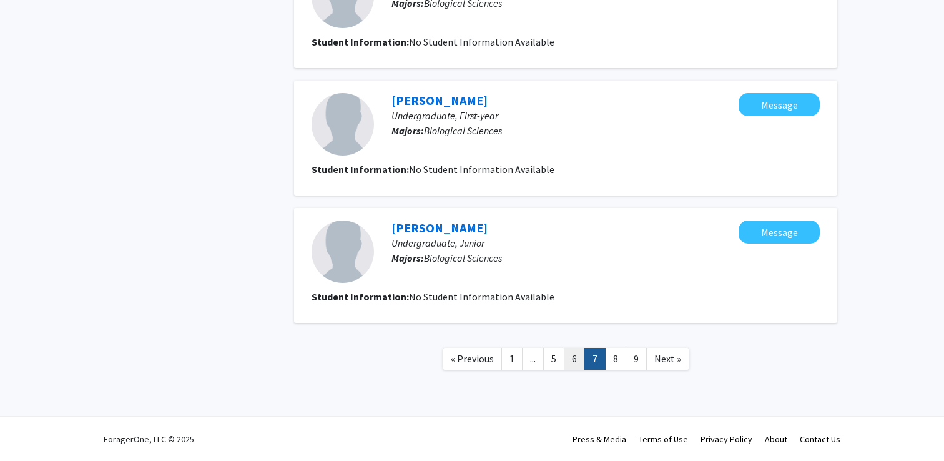
click at [573, 361] on link "6" at bounding box center [574, 359] width 21 height 22
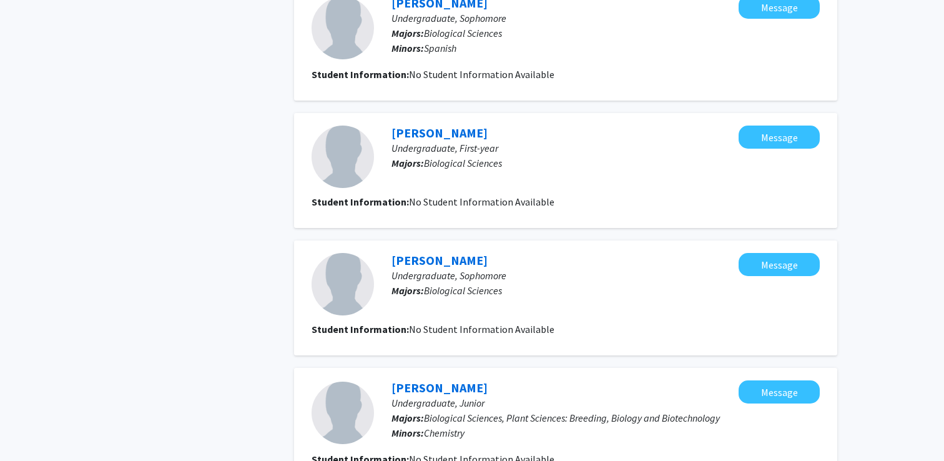
scroll to position [1076, 0]
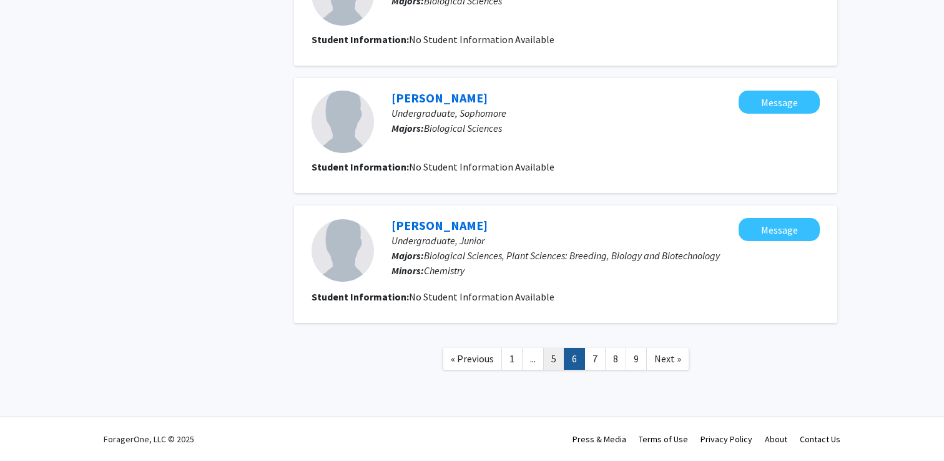
click at [558, 359] on link "5" at bounding box center [553, 359] width 21 height 22
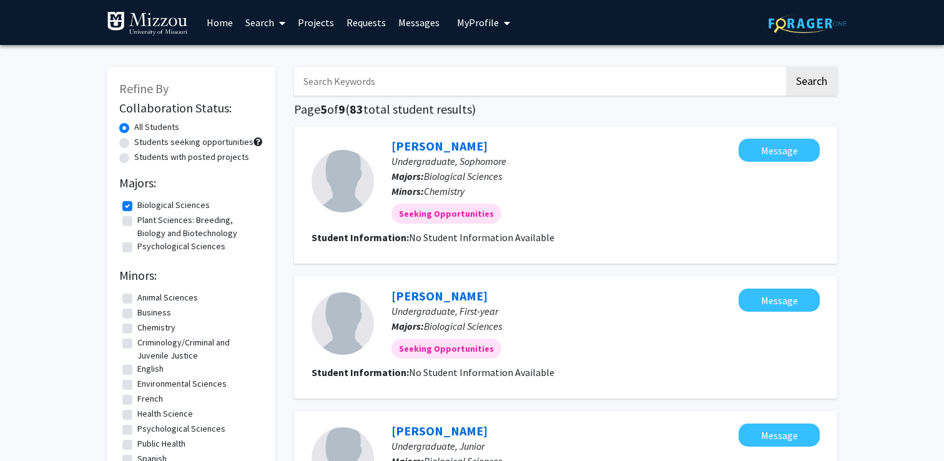
click at [134, 142] on label "Students seeking opportunities" at bounding box center [193, 141] width 119 height 13
click at [134, 142] on input "Students seeking opportunities" at bounding box center [138, 139] width 8 height 8
radio input "true"
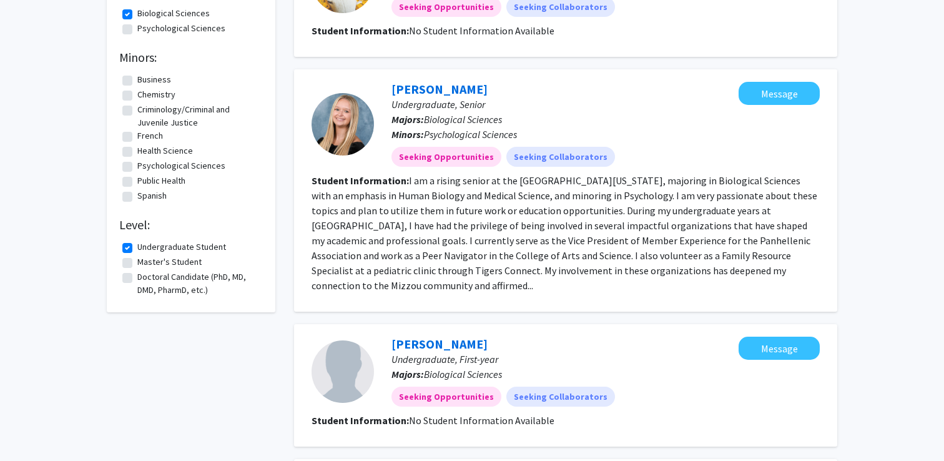
scroll to position [191, 0]
click at [446, 88] on link "[PERSON_NAME]" at bounding box center [439, 90] width 96 height 16
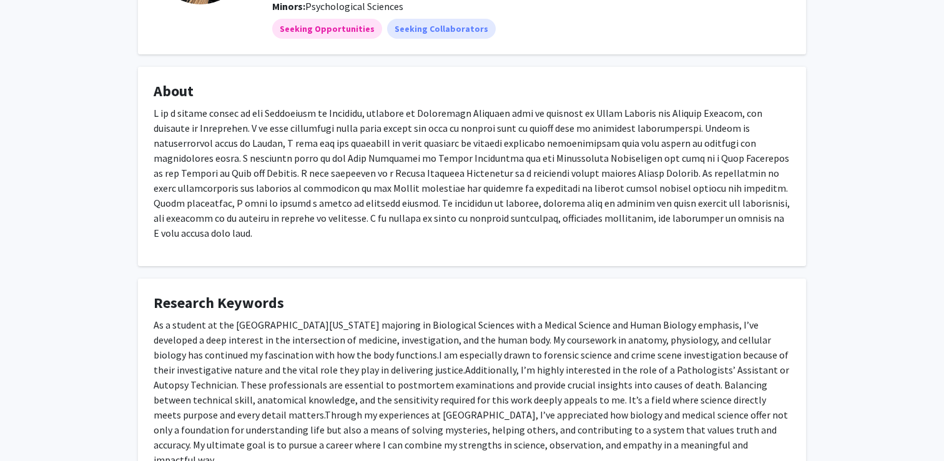
scroll to position [170, 0]
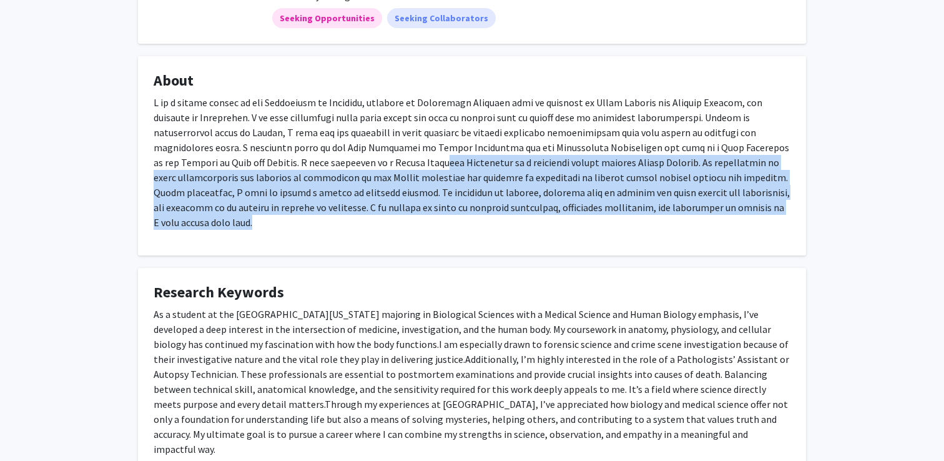
drag, startPoint x: 270, startPoint y: 161, endPoint x: 272, endPoint y: 225, distance: 63.7
click at [272, 225] on fg-card "About" at bounding box center [472, 155] width 668 height 199
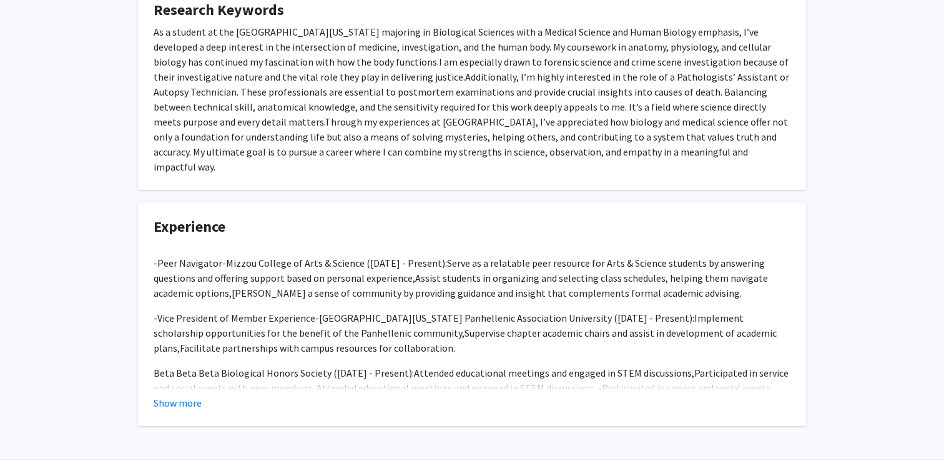
scroll to position [475, 0]
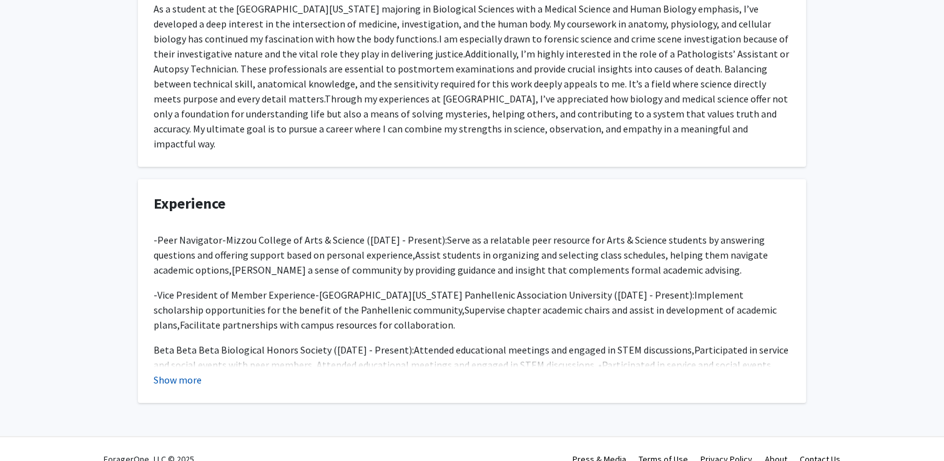
click at [192, 372] on button "Show more" at bounding box center [178, 379] width 48 height 15
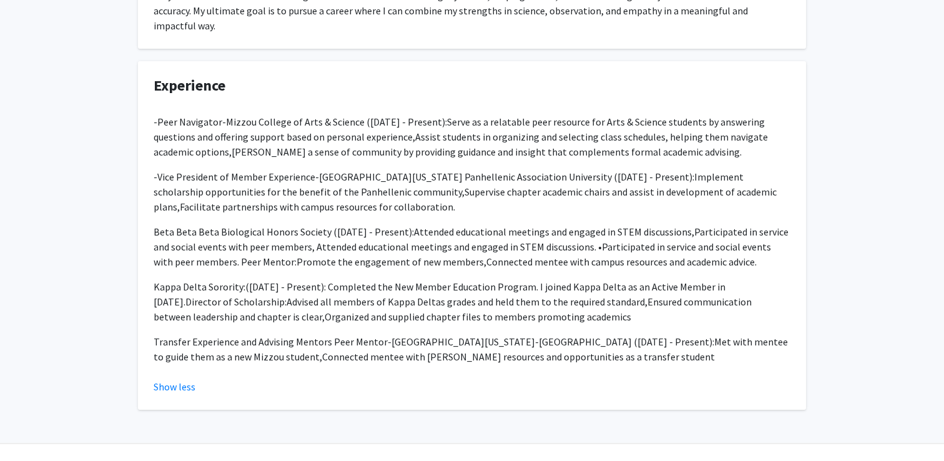
scroll to position [600, 0]
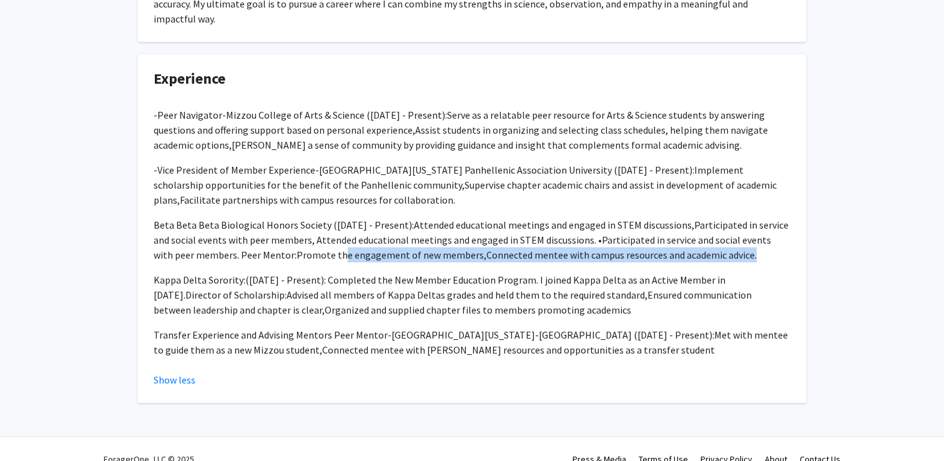
drag, startPoint x: 321, startPoint y: 236, endPoint x: 782, endPoint y: 247, distance: 461.3
click at [782, 246] on div "-Peer Navigator- Mizzou College of Arts & Science ( [DATE] - Present): Serve as…" at bounding box center [472, 224] width 637 height 265
drag, startPoint x: 331, startPoint y: 257, endPoint x: 585, endPoint y: 286, distance: 255.6
click at [585, 286] on p "Kappa Delta Sorority: ([DATE] - Present): C ompleted the New Member Education P…" at bounding box center [472, 294] width 637 height 45
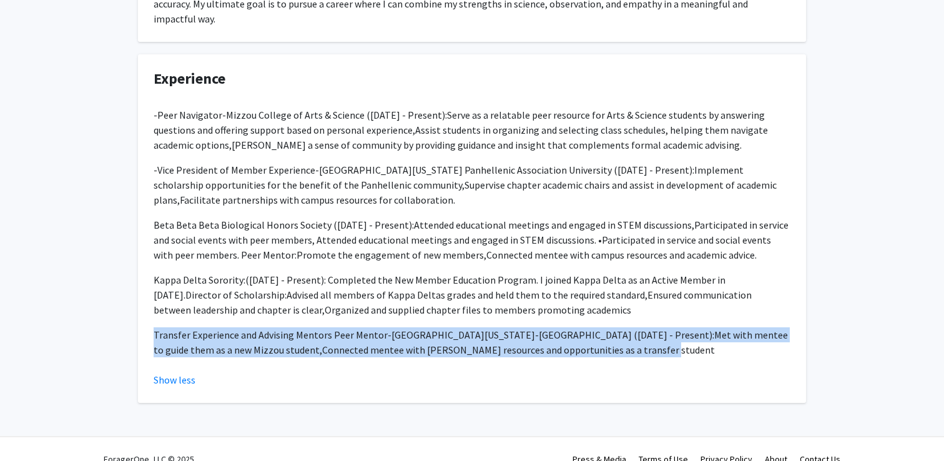
drag, startPoint x: 573, startPoint y: 328, endPoint x: 134, endPoint y: 308, distance: 440.4
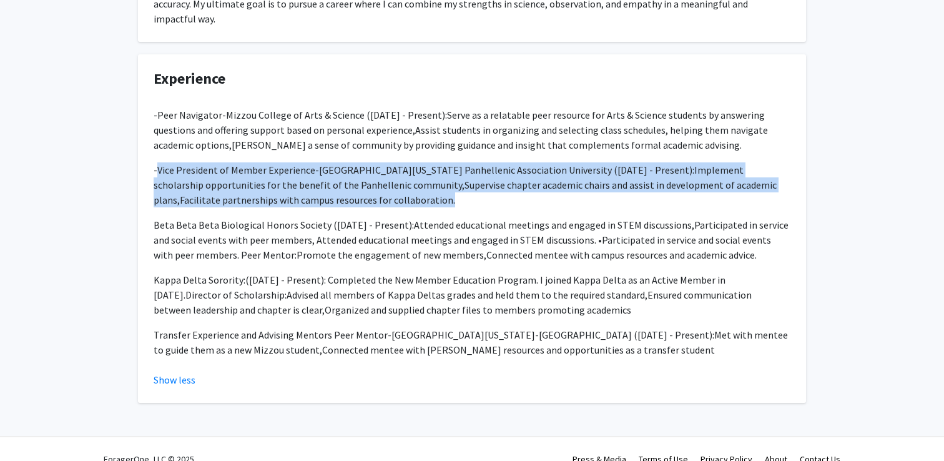
drag, startPoint x: 159, startPoint y: 146, endPoint x: 401, endPoint y: 185, distance: 245.8
click at [401, 185] on p "- Vice President of Member Experience- [GEOGRAPHIC_DATA][US_STATE] Panhellenic …" at bounding box center [472, 184] width 637 height 45
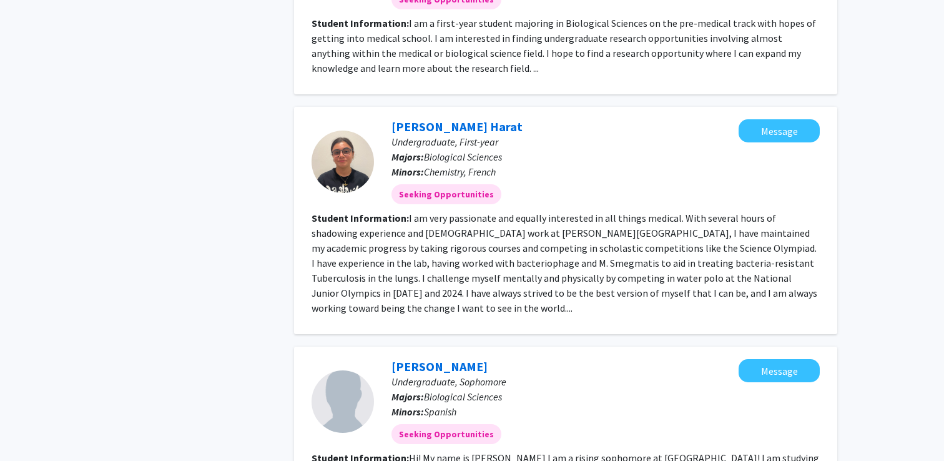
scroll to position [1166, 0]
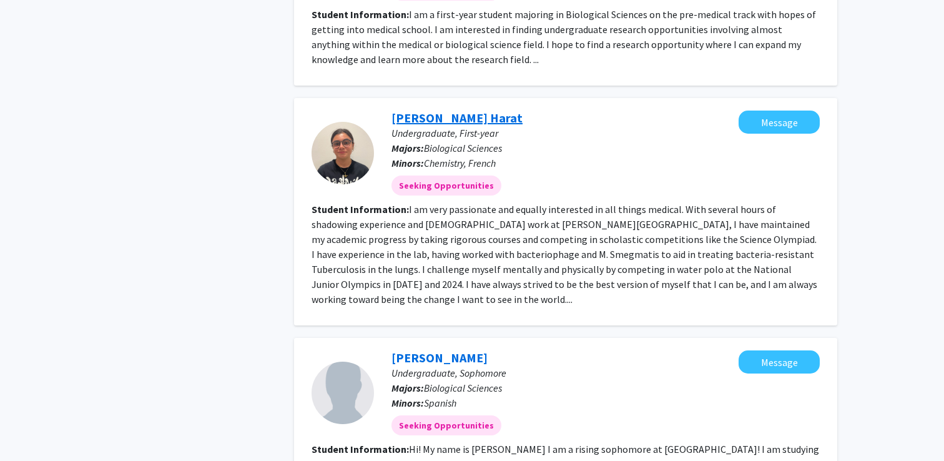
click at [430, 110] on link "[PERSON_NAME] Harat" at bounding box center [456, 118] width 131 height 16
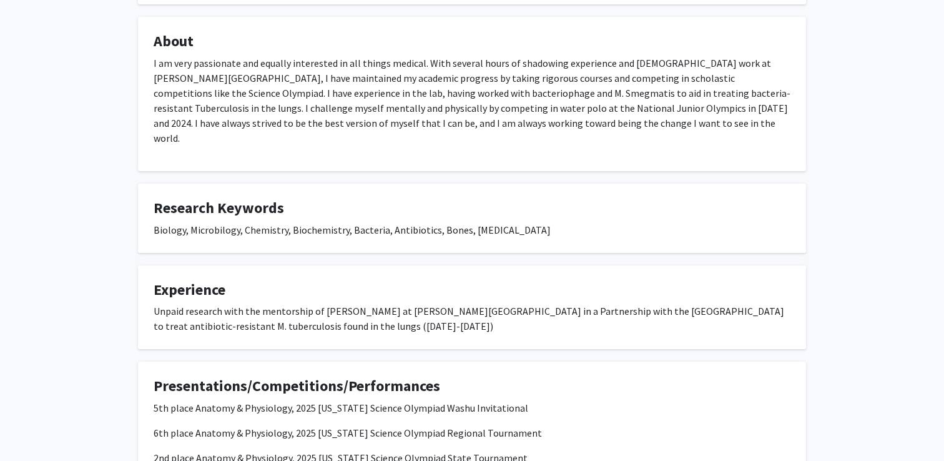
scroll to position [208, 0]
drag, startPoint x: 567, startPoint y: 121, endPoint x: 605, endPoint y: 117, distance: 38.3
click at [605, 117] on p "I am very passionate and equally interested in all things medical. With several…" at bounding box center [472, 101] width 637 height 90
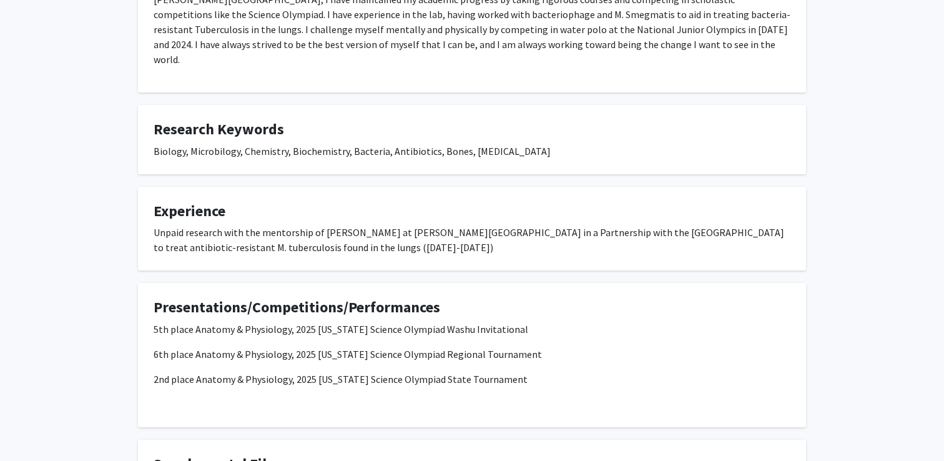
scroll to position [422, 0]
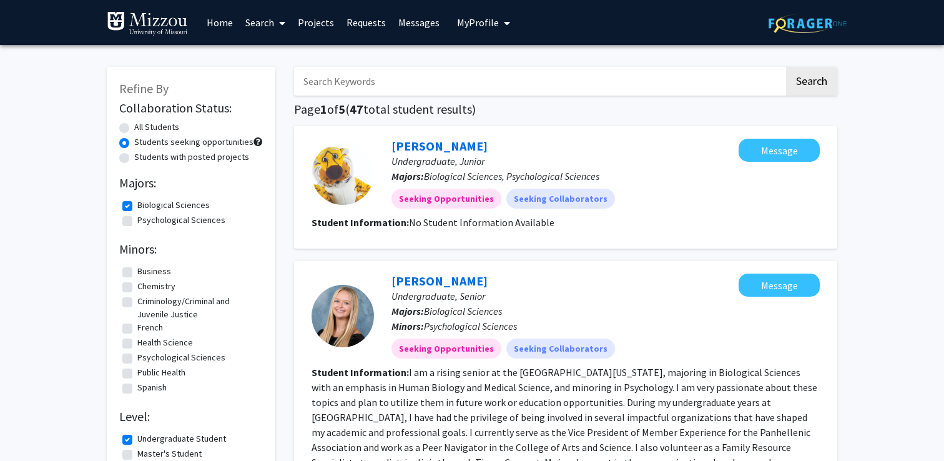
click at [219, 21] on link "Home" at bounding box center [219, 23] width 39 height 44
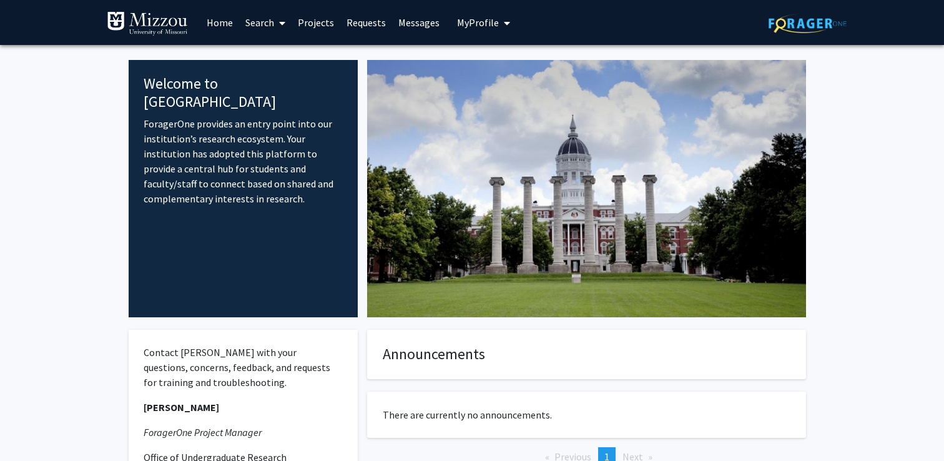
click at [274, 17] on link "Search" at bounding box center [265, 23] width 52 height 44
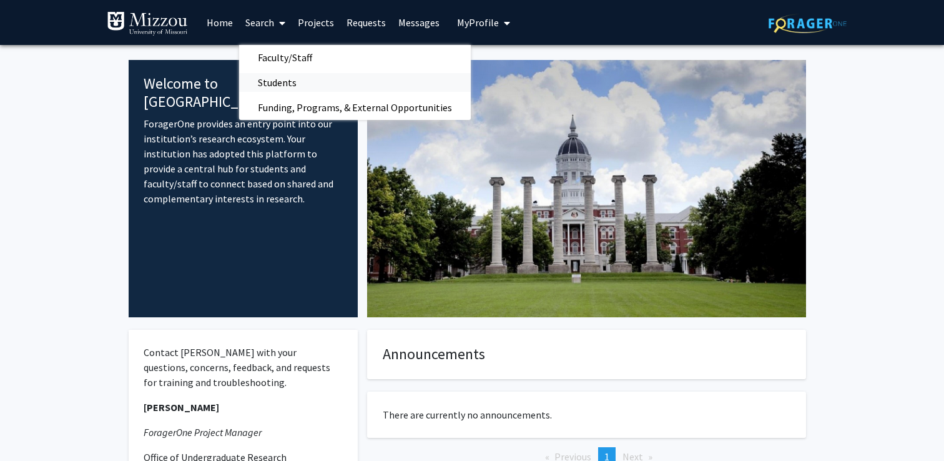
click at [288, 85] on span "Students" at bounding box center [277, 82] width 76 height 25
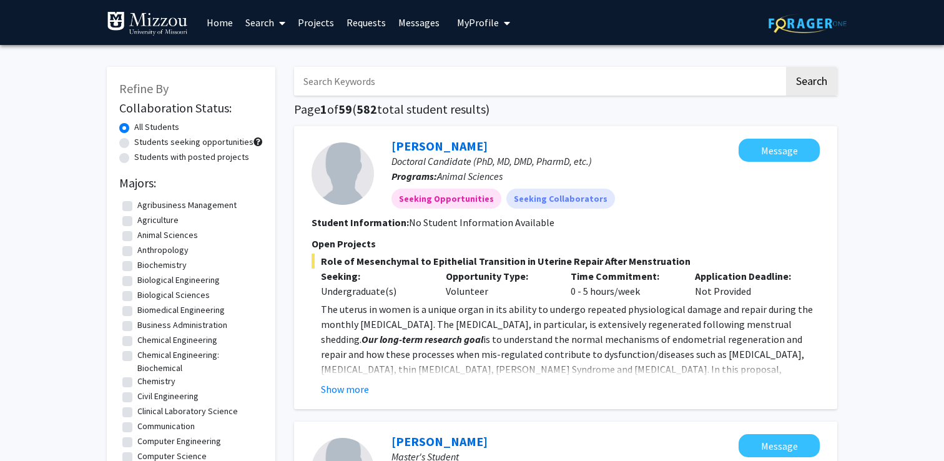
click at [459, 81] on input "Search Keywords" at bounding box center [539, 81] width 490 height 29
type input "geo"
click at [786, 67] on button "Search" at bounding box center [811, 81] width 51 height 29
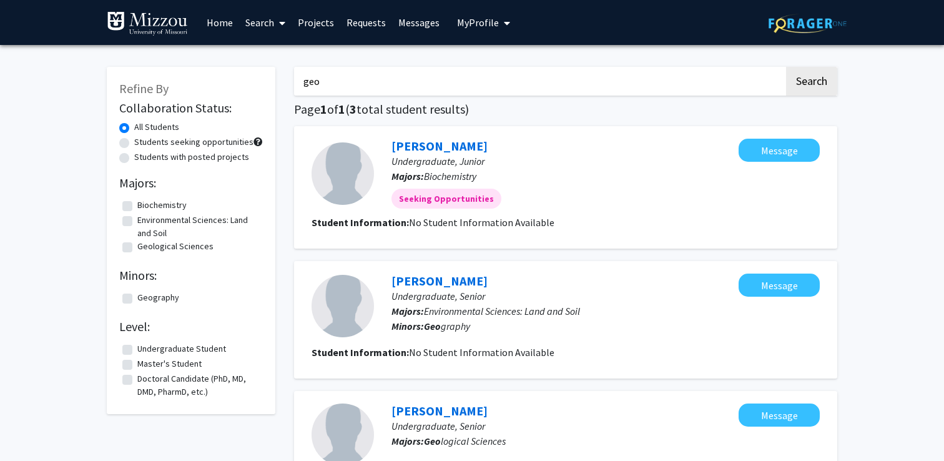
click at [259, 22] on link "Search" at bounding box center [265, 23] width 52 height 44
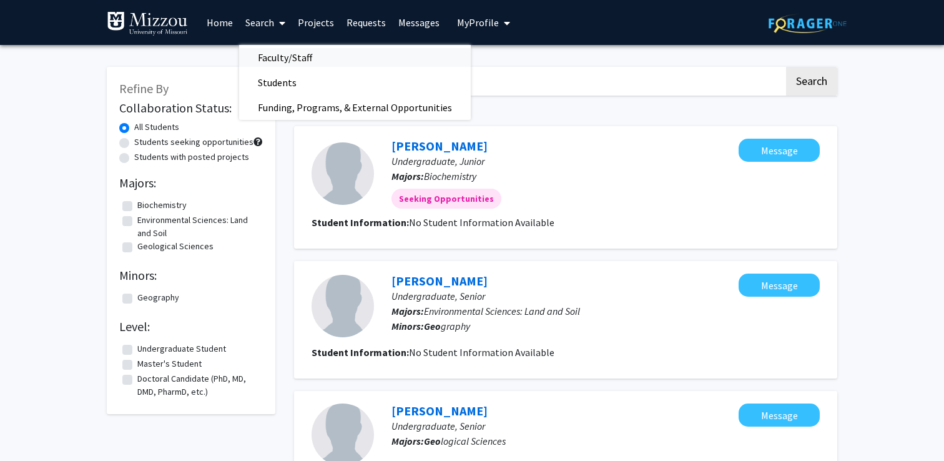
click at [273, 56] on span "Faculty/Staff" at bounding box center [285, 57] width 92 height 25
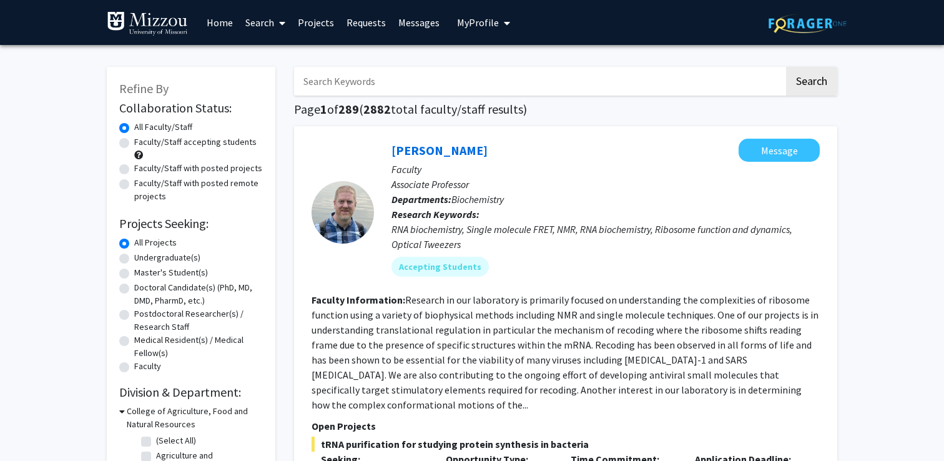
click at [274, 26] on link "Search" at bounding box center [265, 23] width 52 height 44
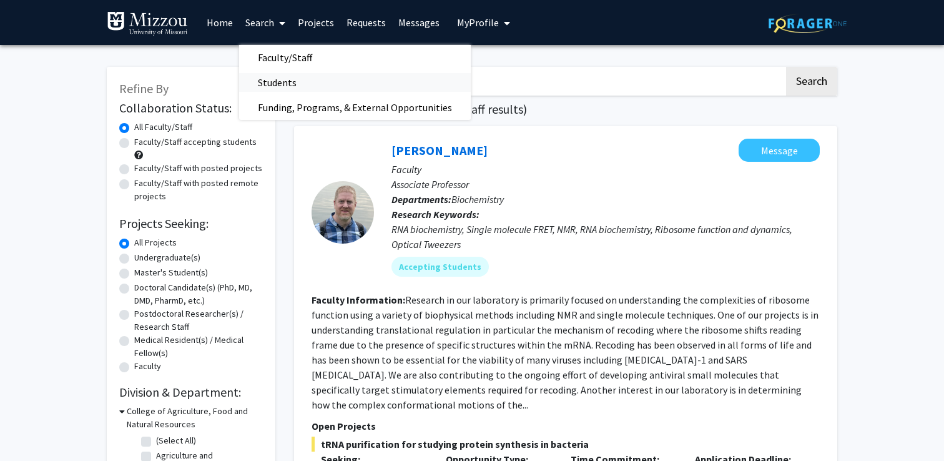
click at [289, 77] on span "Students" at bounding box center [277, 82] width 76 height 25
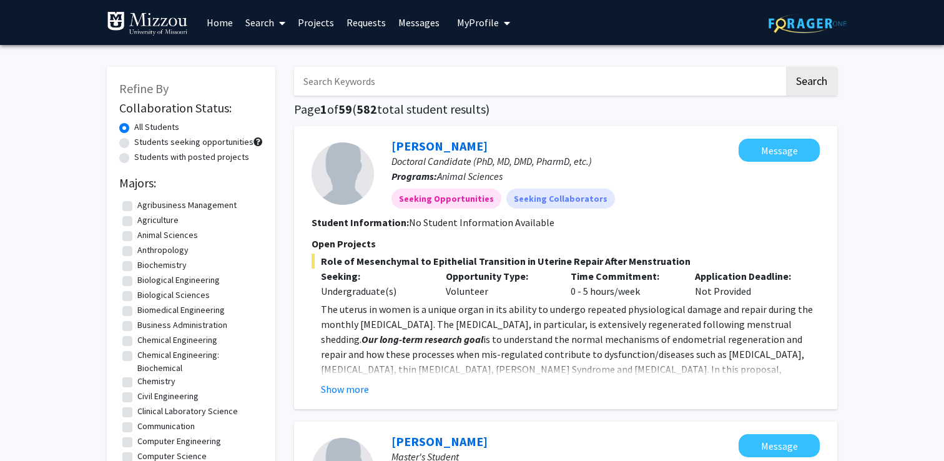
click at [137, 298] on label "Biological Sciences" at bounding box center [173, 294] width 72 height 13
click at [137, 296] on input "Biological Sciences" at bounding box center [141, 292] width 8 height 8
checkbox input "true"
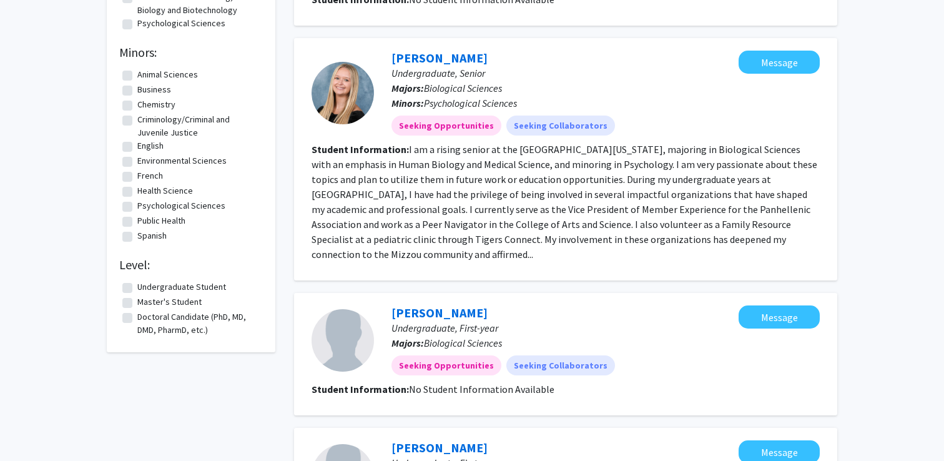
scroll to position [236, 0]
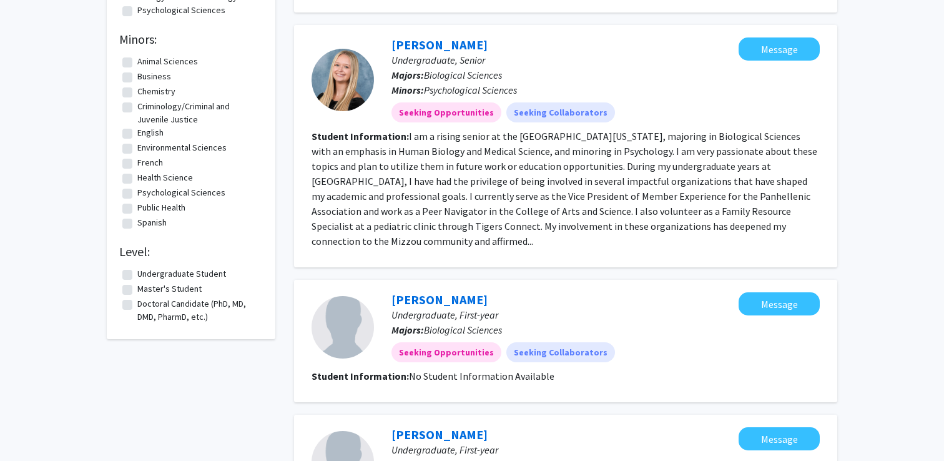
click at [137, 274] on label "Undergraduate Student" at bounding box center [181, 273] width 89 height 13
click at [137, 274] on input "Undergraduate Student" at bounding box center [141, 271] width 8 height 8
checkbox input "true"
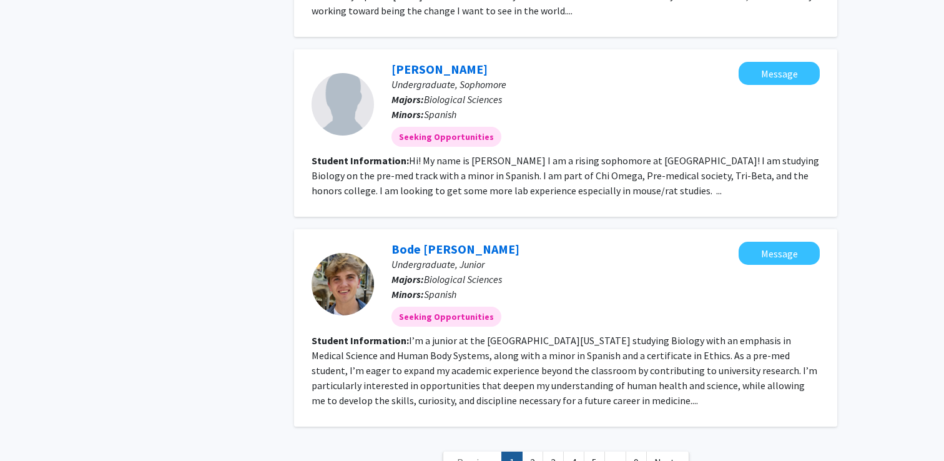
scroll to position [1543, 0]
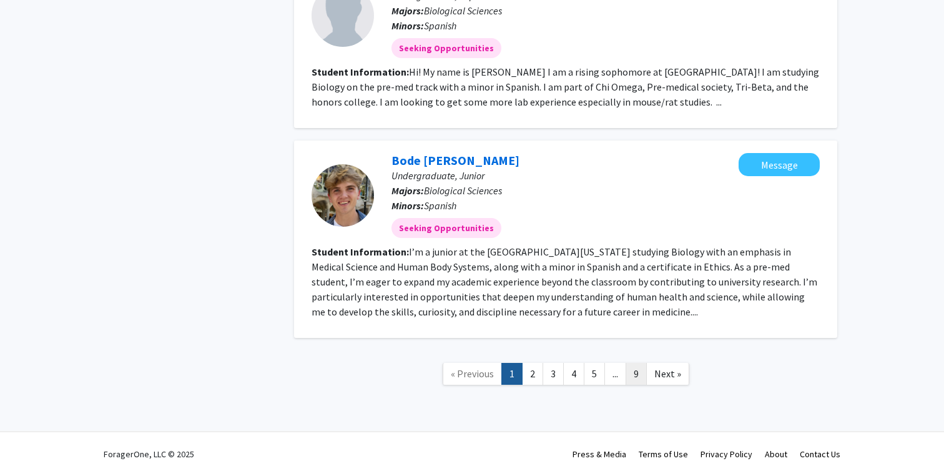
click at [632, 363] on link "9" at bounding box center [635, 374] width 21 height 22
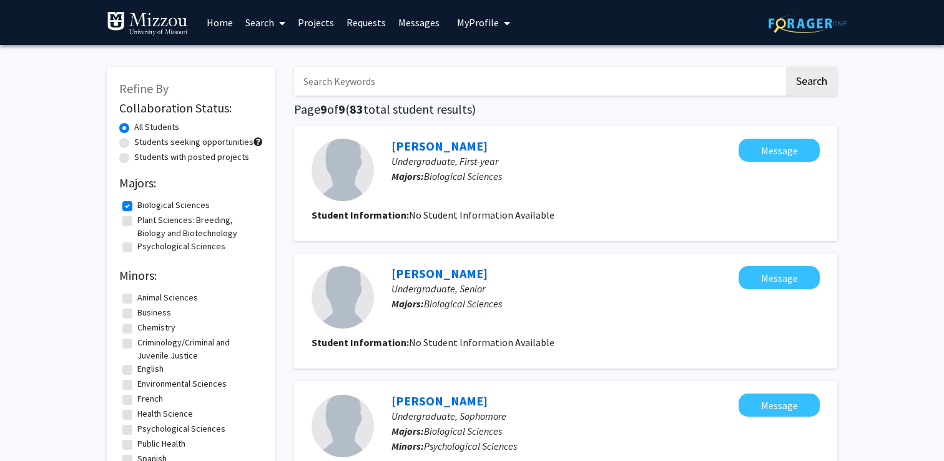
scroll to position [180, 0]
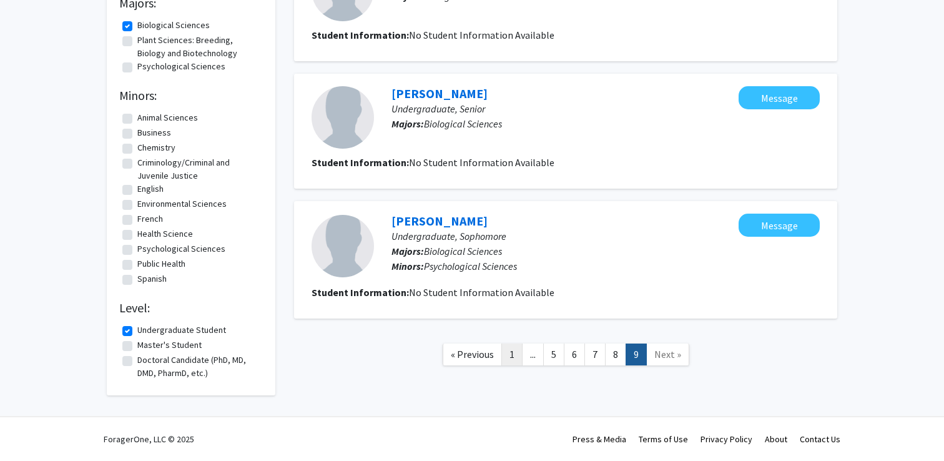
click at [511, 353] on link "1" at bounding box center [511, 354] width 21 height 22
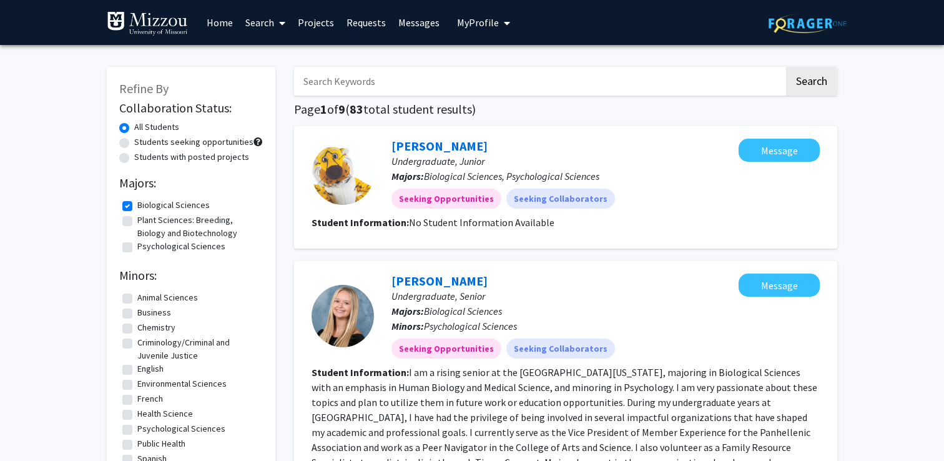
click at [258, 22] on link "Search" at bounding box center [265, 23] width 52 height 44
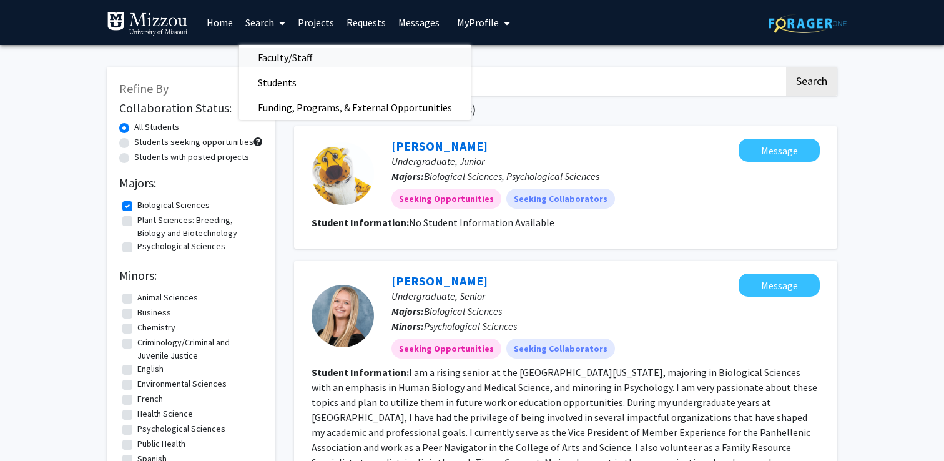
click at [266, 59] on span "Faculty/Staff" at bounding box center [285, 57] width 92 height 25
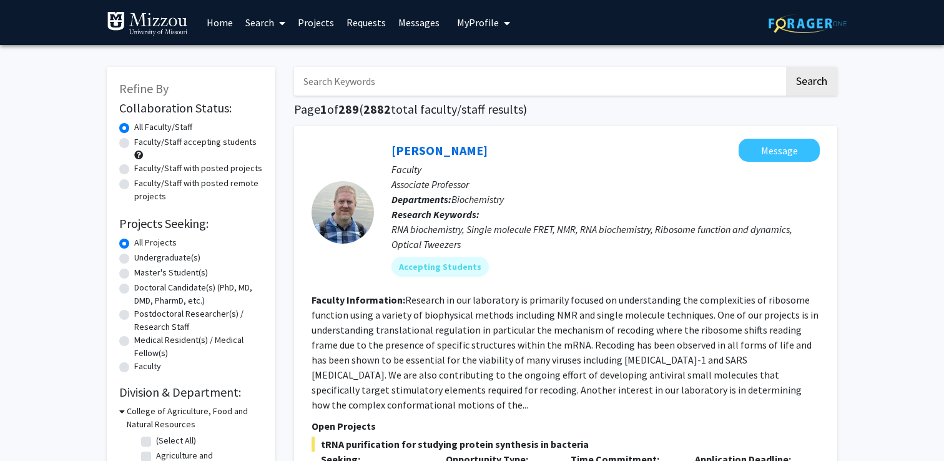
click at [134, 145] on label "Faculty/Staff accepting students" at bounding box center [195, 141] width 122 height 13
click at [134, 144] on input "Faculty/Staff accepting students" at bounding box center [138, 139] width 8 height 8
radio input "true"
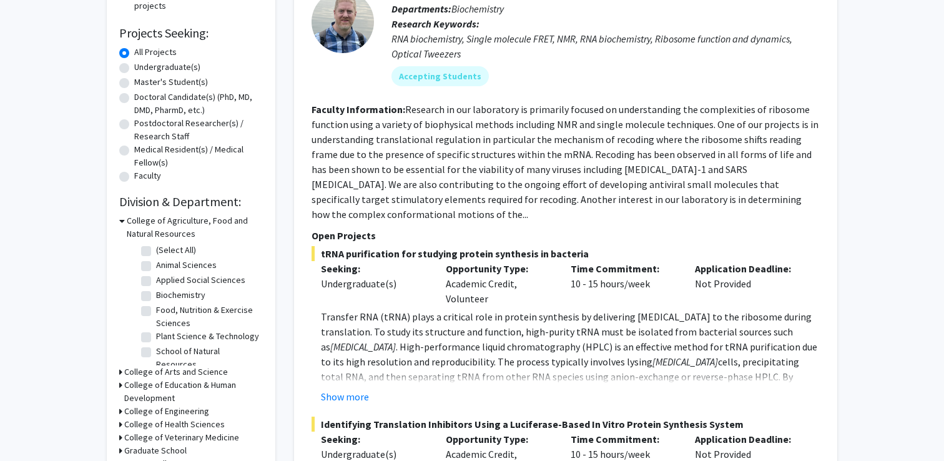
scroll to position [181, 0]
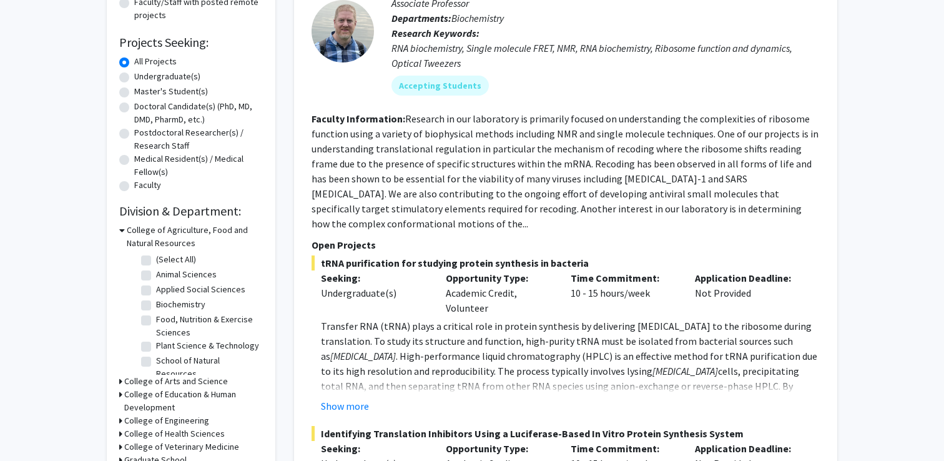
click at [134, 76] on label "Undergraduate(s)" at bounding box center [167, 76] width 66 height 13
click at [134, 76] on input "Undergraduate(s)" at bounding box center [138, 74] width 8 height 8
radio input "true"
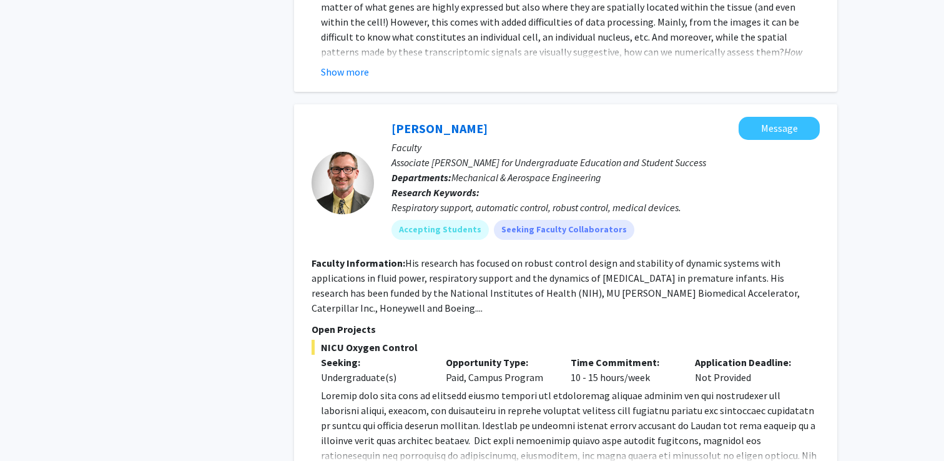
scroll to position [5614, 0]
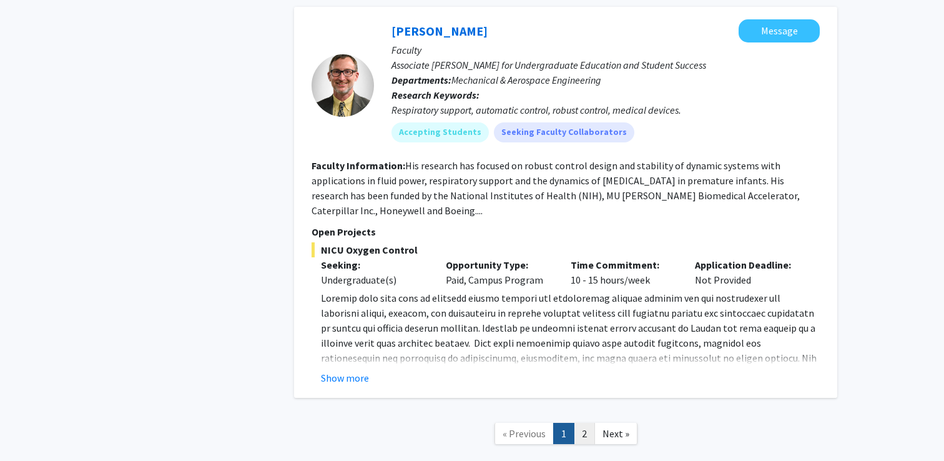
click at [583, 422] on link "2" at bounding box center [583, 433] width 21 height 22
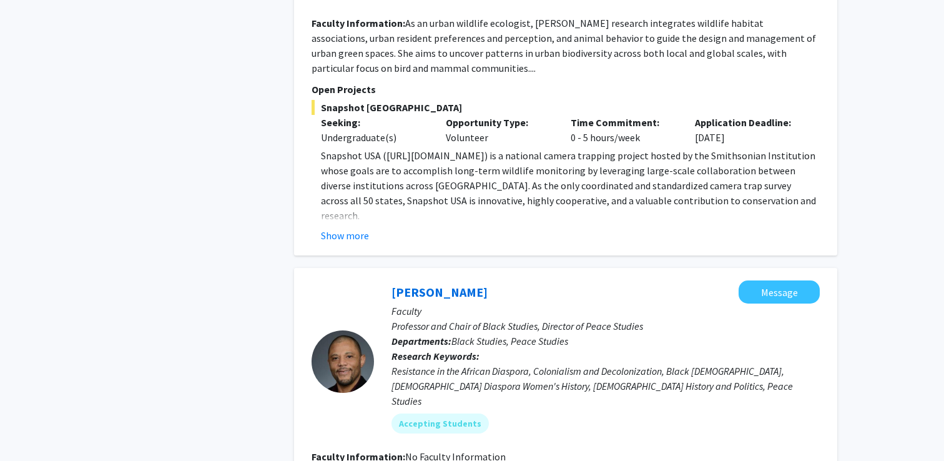
scroll to position [3196, 0]
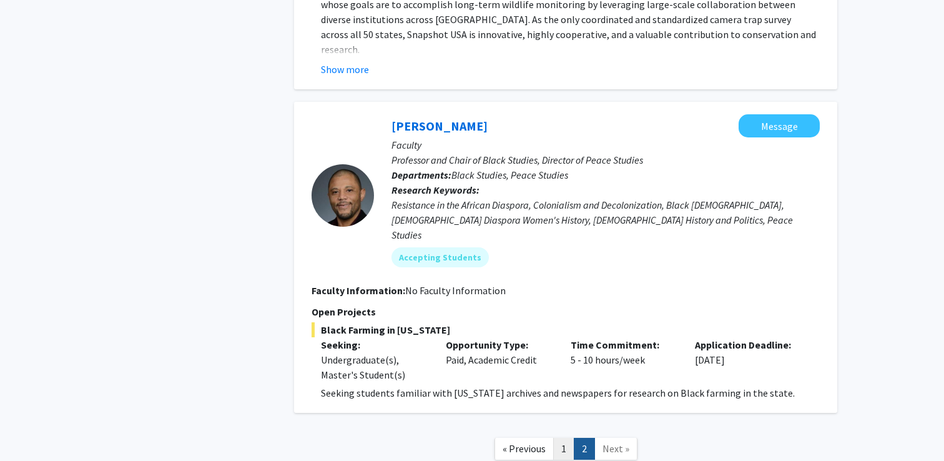
click at [564, 437] on link "1" at bounding box center [563, 448] width 21 height 22
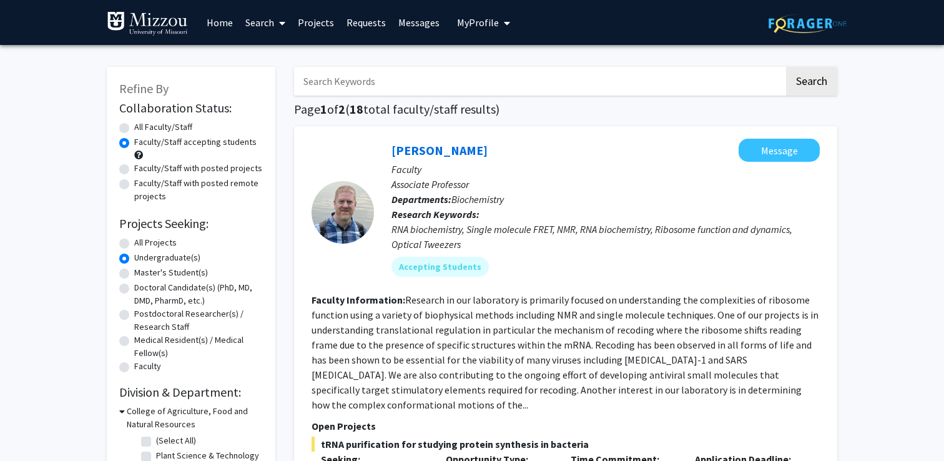
click at [218, 25] on link "Home" at bounding box center [219, 23] width 39 height 44
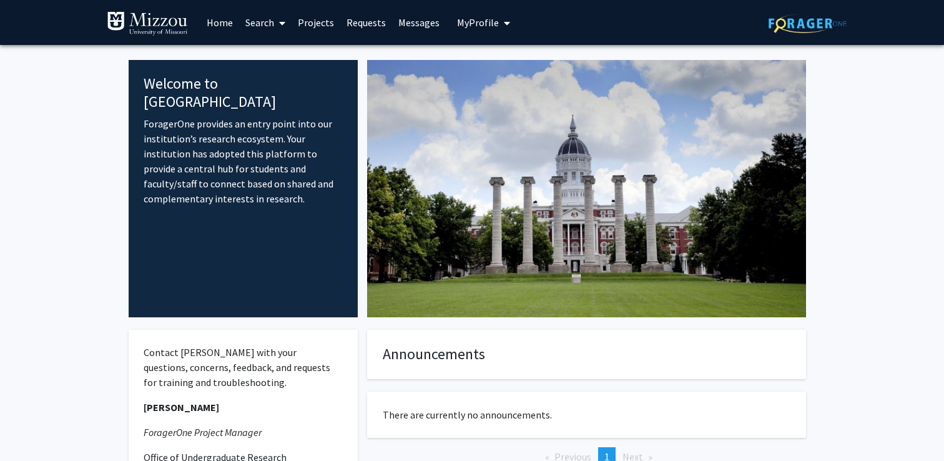
click at [363, 22] on link "Requests" at bounding box center [366, 23] width 52 height 44
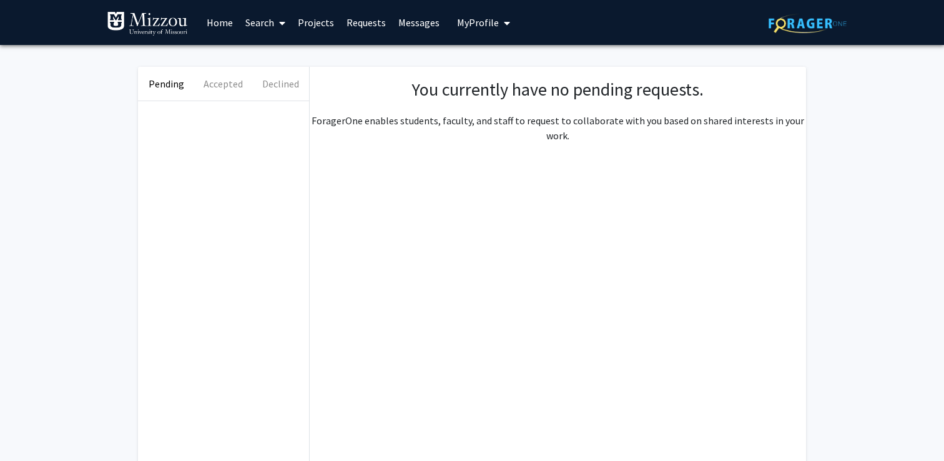
click at [416, 24] on link "Messages" at bounding box center [419, 23] width 54 height 44
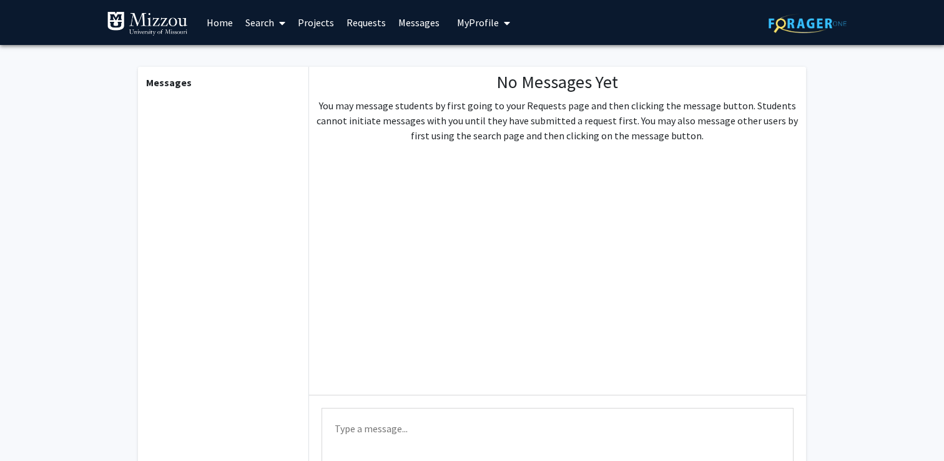
click at [303, 20] on link "Projects" at bounding box center [315, 23] width 49 height 44
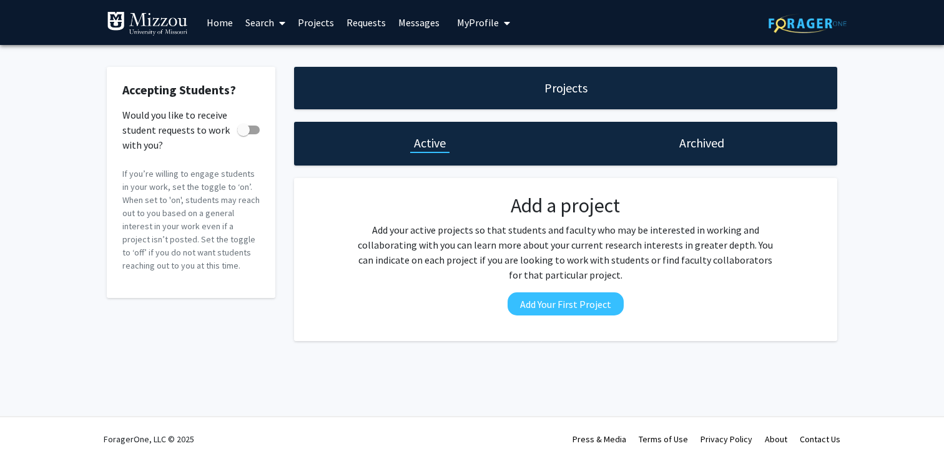
click at [272, 20] on link "Search" at bounding box center [265, 23] width 52 height 44
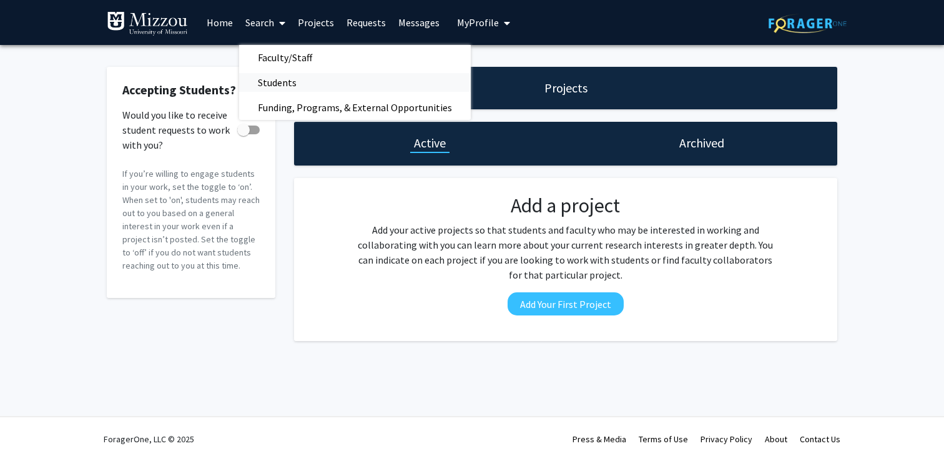
click at [298, 80] on span "Students" at bounding box center [277, 82] width 76 height 25
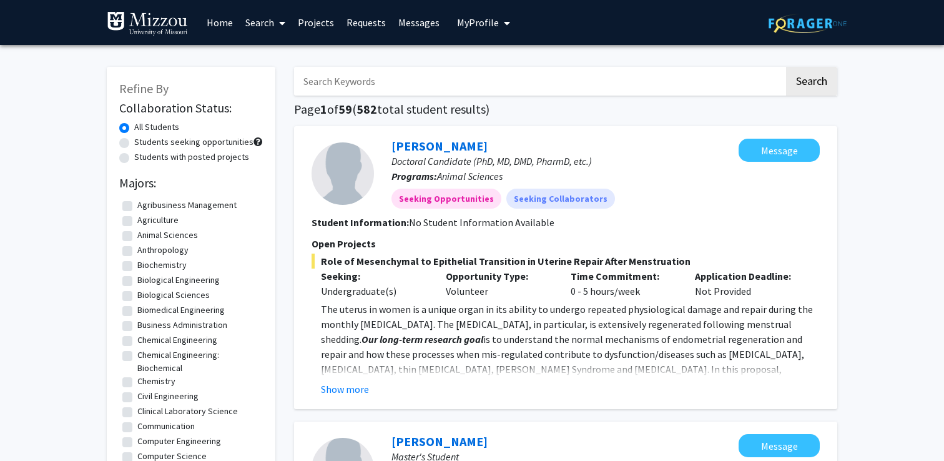
click at [134, 159] on label "Students with posted projects" at bounding box center [191, 156] width 115 height 13
click at [134, 159] on input "Students with posted projects" at bounding box center [138, 154] width 8 height 8
radio input "true"
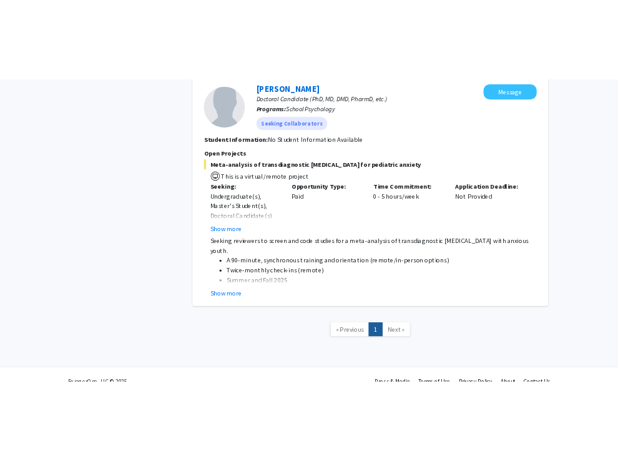
scroll to position [640, 0]
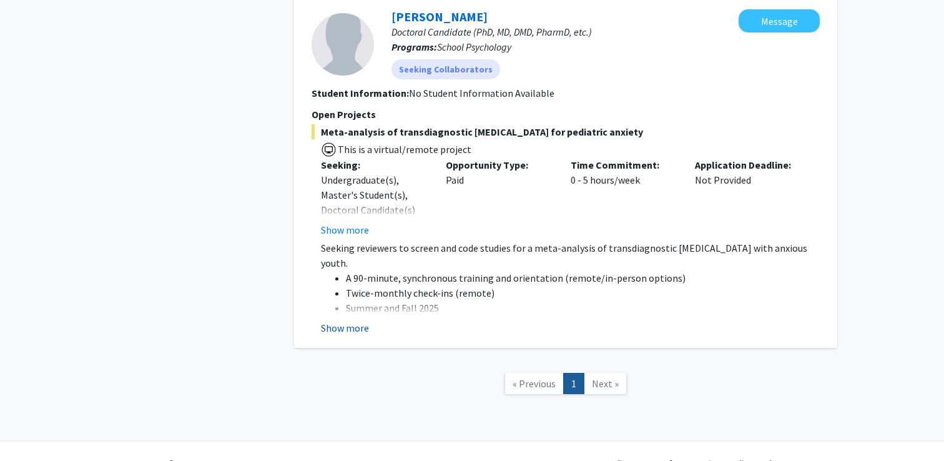
click at [360, 328] on button "Show more" at bounding box center [345, 327] width 48 height 15
